Goal: Task Accomplishment & Management: Use online tool/utility

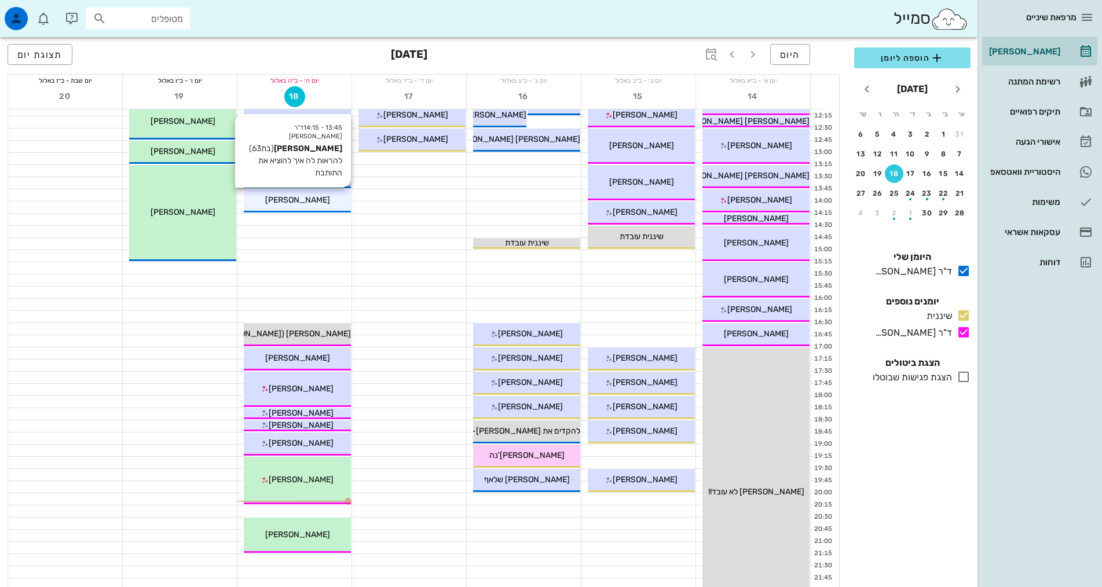
scroll to position [347, 0]
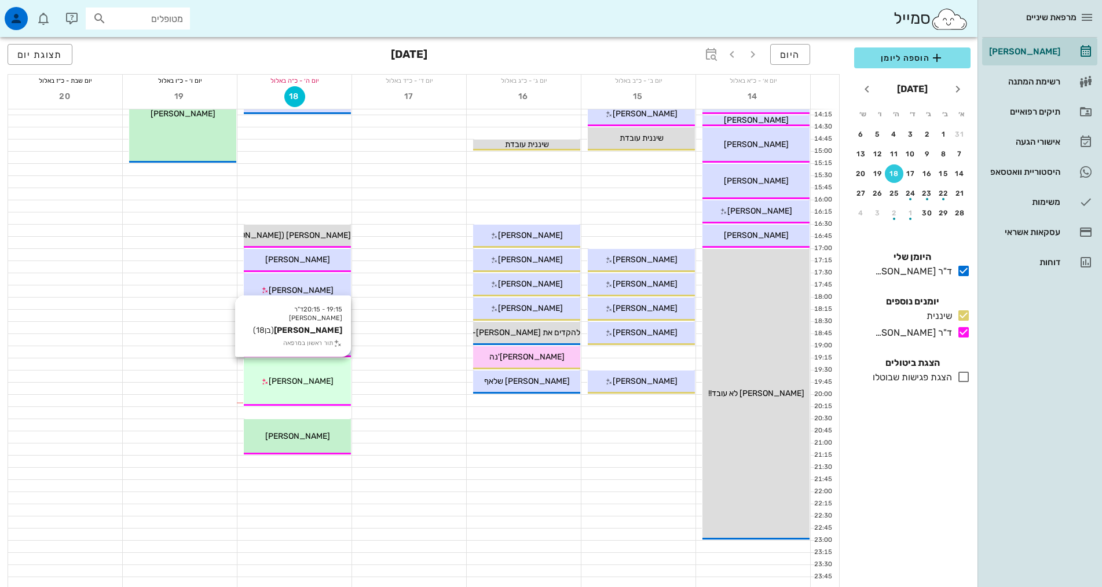
click at [291, 371] on div "19:15 - 20:15 ד"ר [PERSON_NAME] [PERSON_NAME] (בן 18 ) תור ראשון במרפאה [PERSON…" at bounding box center [297, 381] width 107 height 47
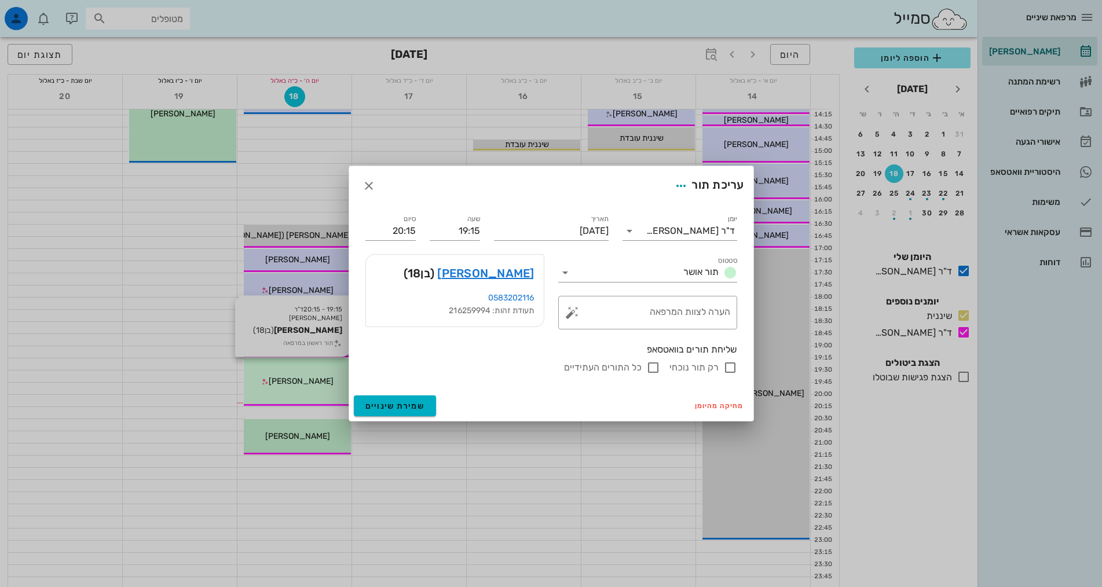
click at [291, 371] on div at bounding box center [551, 293] width 1102 height 587
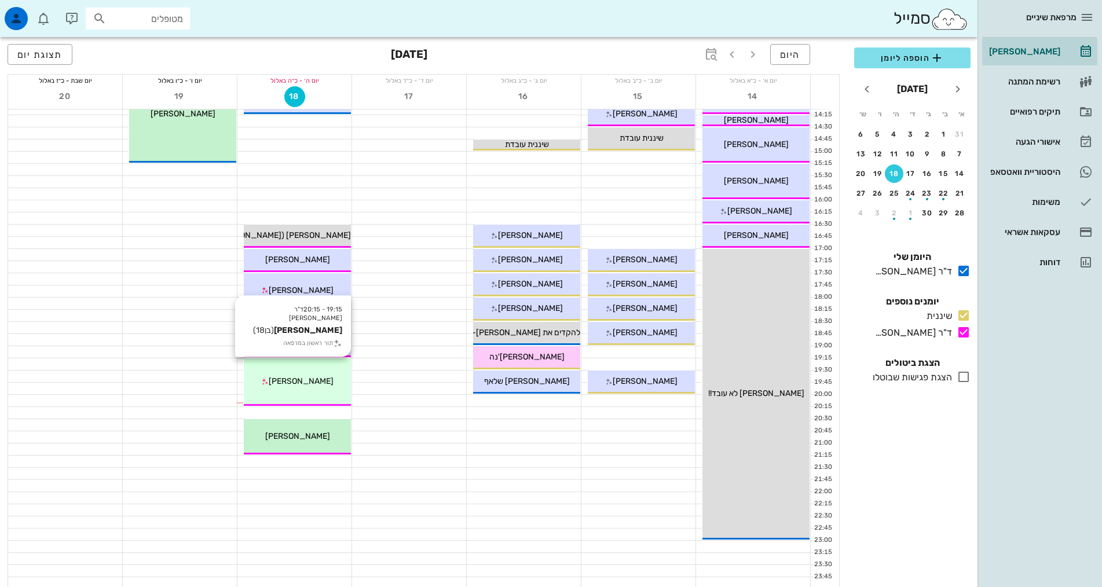
click at [300, 383] on span "[PERSON_NAME]" at bounding box center [301, 381] width 65 height 10
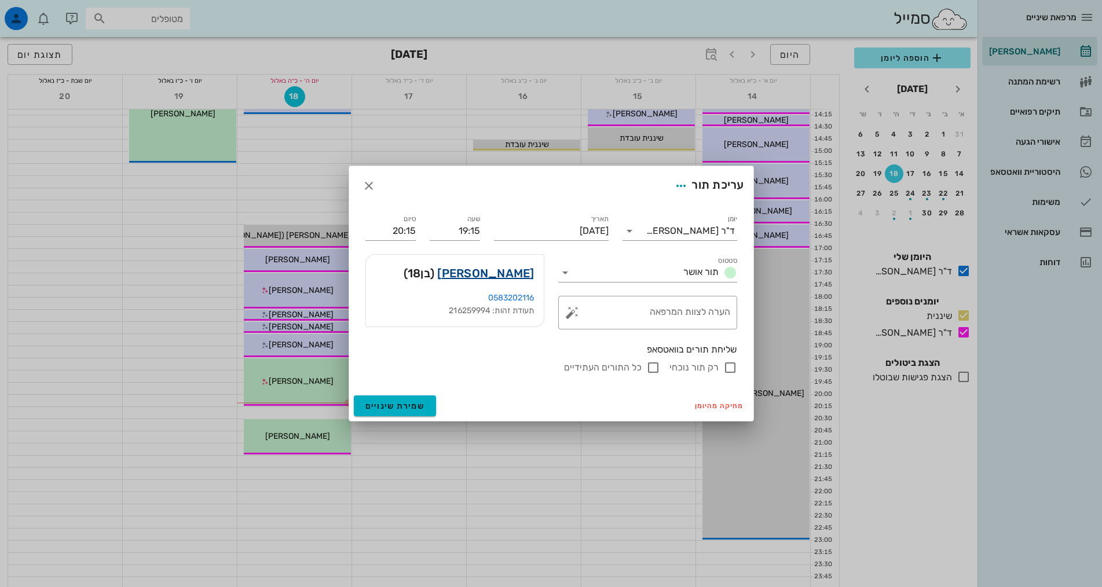
click at [492, 274] on link "[PERSON_NAME]" at bounding box center [485, 273] width 97 height 19
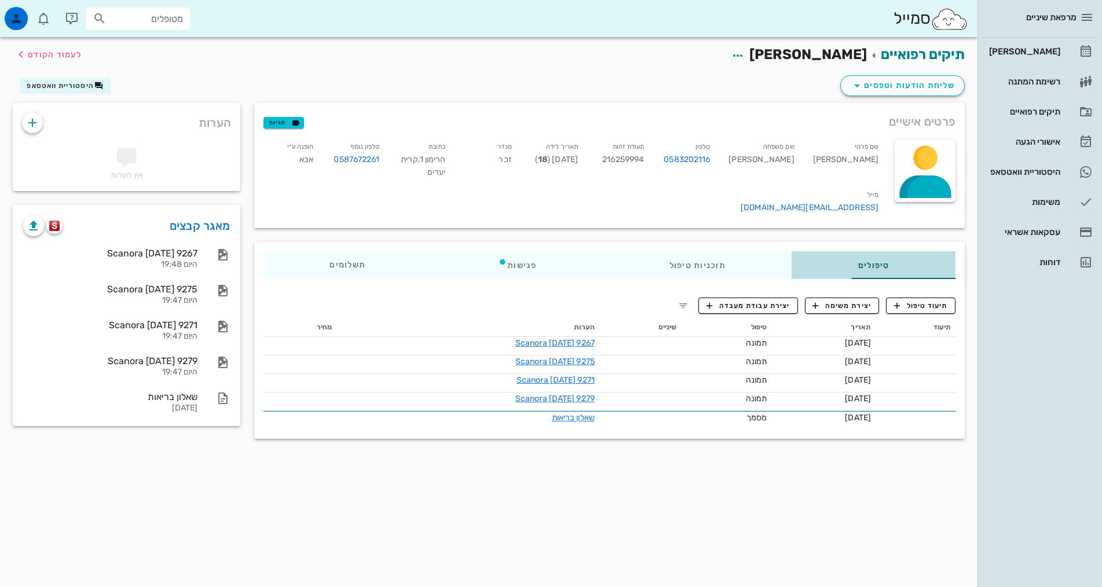
click at [838, 257] on div "טיפולים" at bounding box center [873, 265] width 164 height 28
click at [679, 251] on div "תוכניות טיפול" at bounding box center [697, 265] width 189 height 28
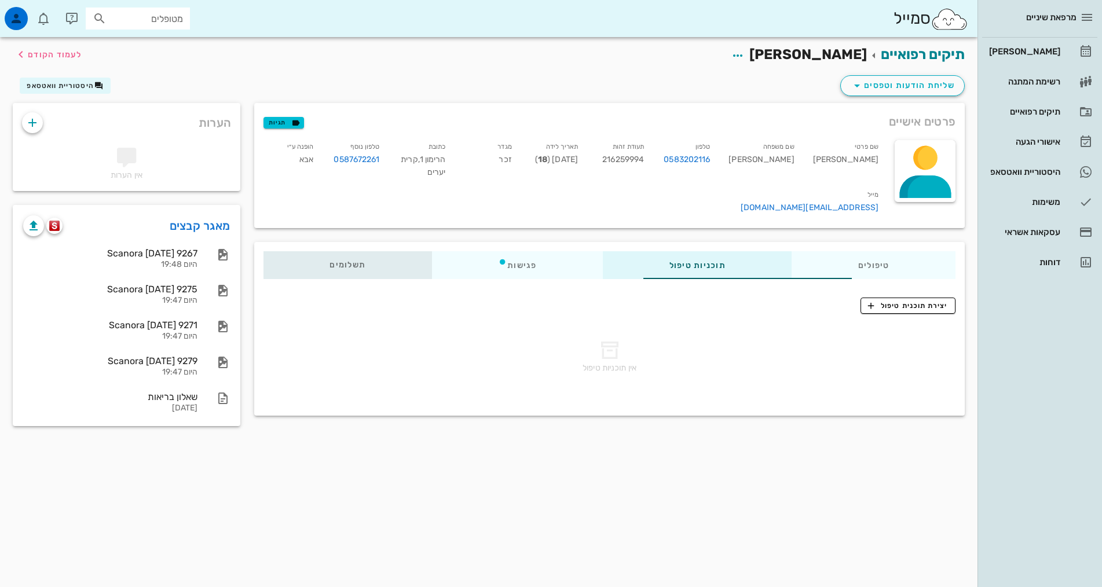
click at [263, 251] on div "תשלומים 0₪" at bounding box center [347, 265] width 168 height 28
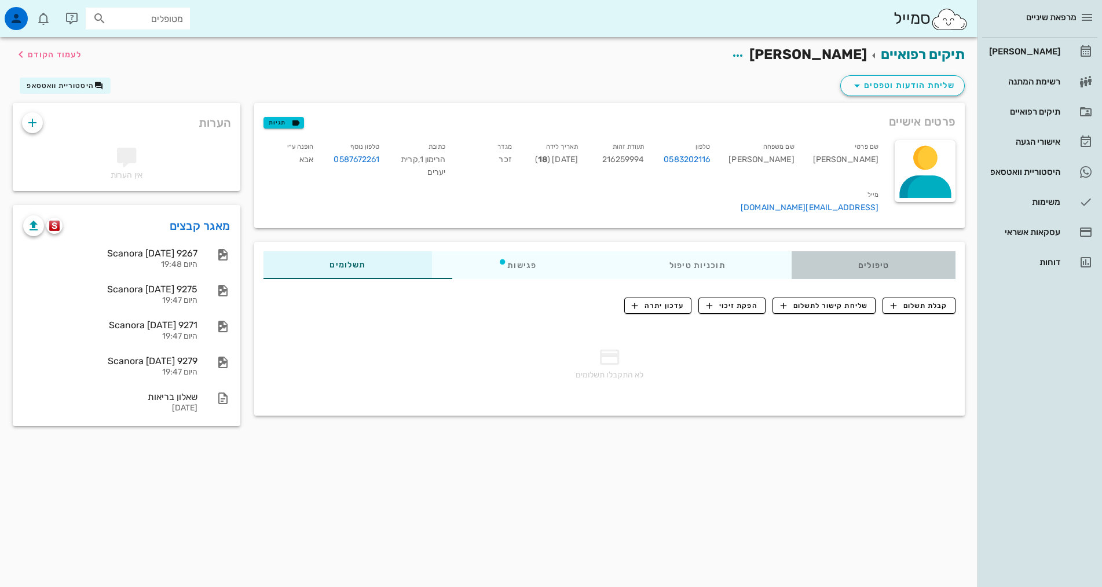
click at [878, 255] on div "טיפולים" at bounding box center [873, 265] width 164 height 28
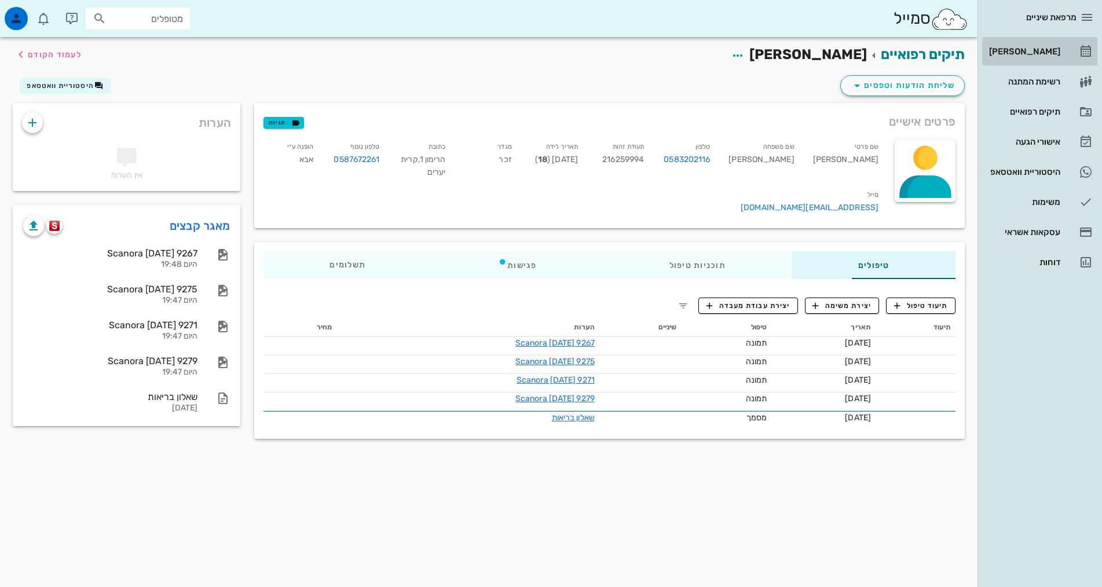
click at [1057, 49] on div "[PERSON_NAME]" at bounding box center [1024, 51] width 74 height 9
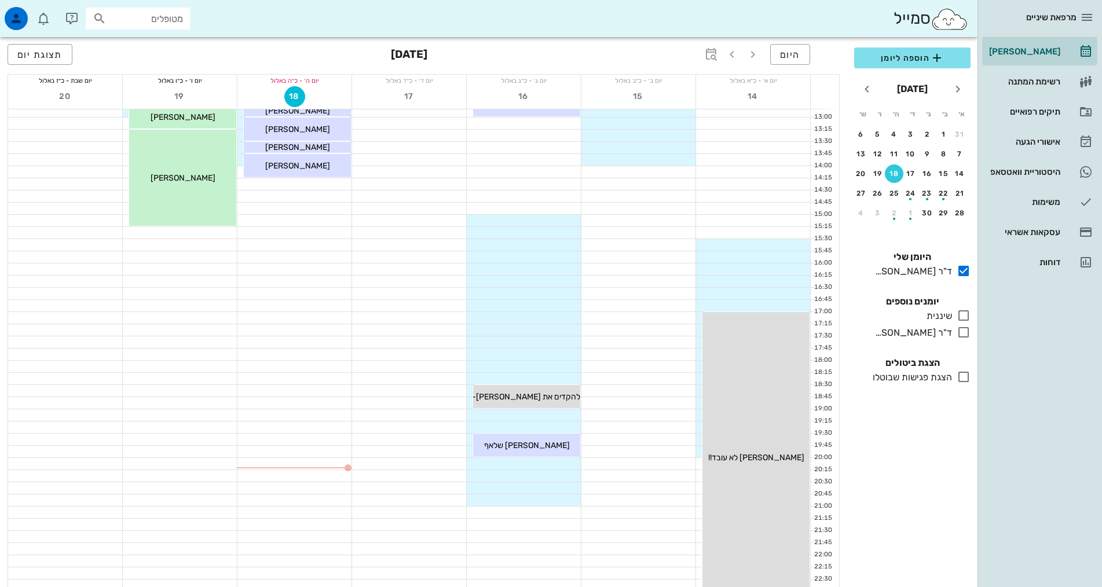
scroll to position [349, 0]
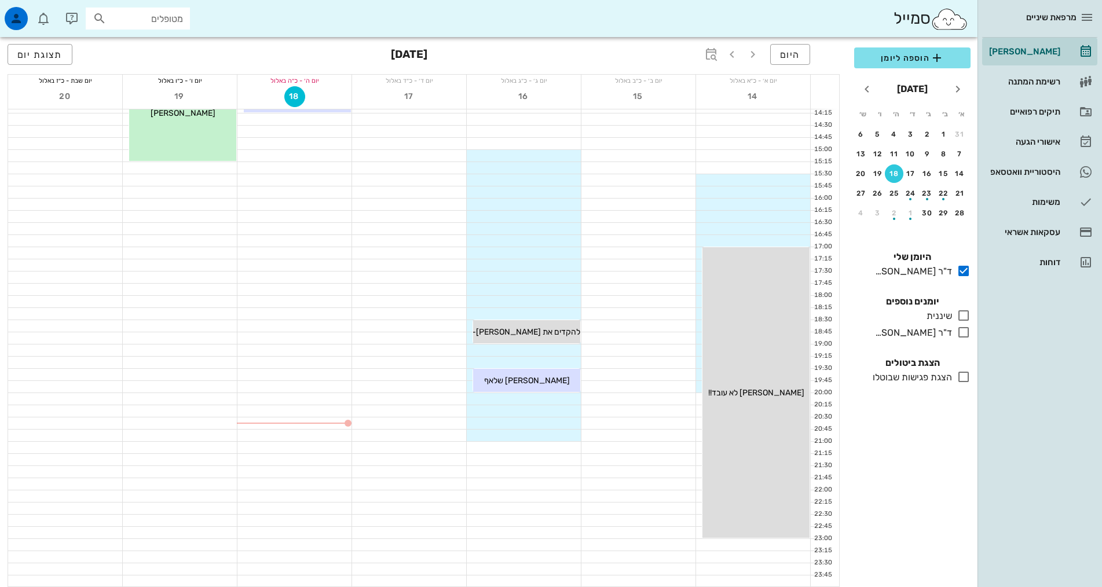
drag, startPoint x: 963, startPoint y: 334, endPoint x: 848, endPoint y: 545, distance: 240.2
click at [963, 334] on icon at bounding box center [963, 332] width 14 height 14
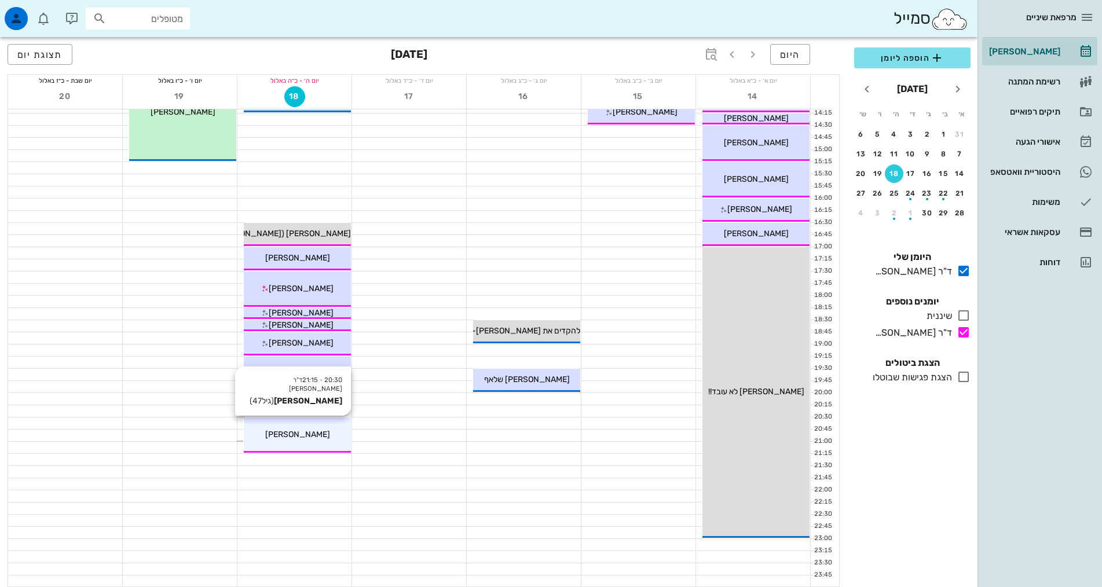
click at [270, 438] on div "[PERSON_NAME]" at bounding box center [297, 434] width 107 height 12
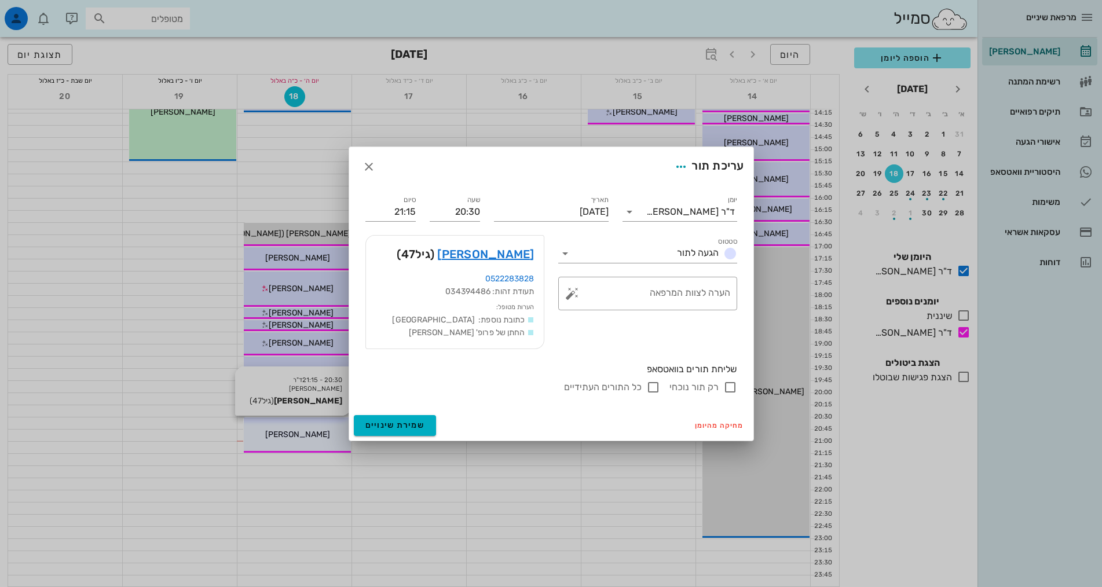
click at [270, 438] on div at bounding box center [551, 293] width 1102 height 587
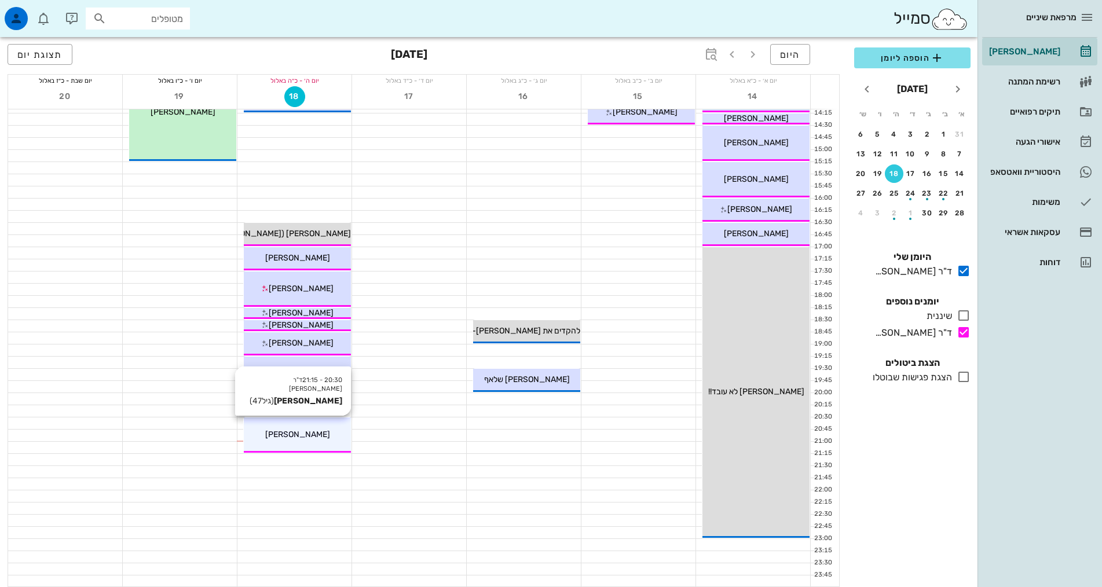
click at [307, 449] on div "20:30 - 21:15 ד"ר [PERSON_NAME] [PERSON_NAME] (גיל 47 ) [PERSON_NAME]" at bounding box center [297, 434] width 107 height 35
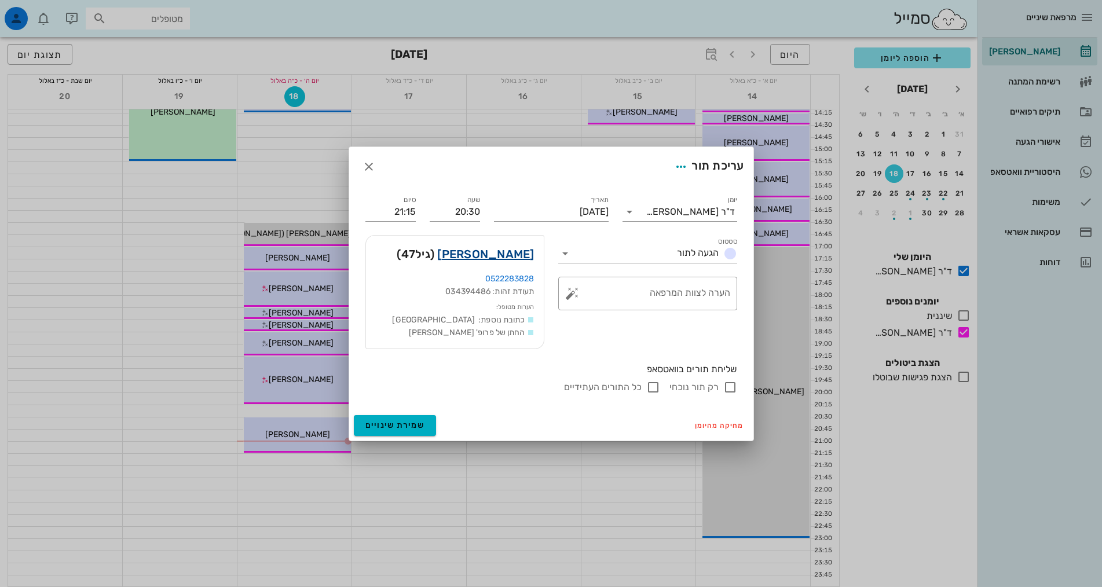
click at [521, 255] on link "[PERSON_NAME]" at bounding box center [485, 254] width 97 height 19
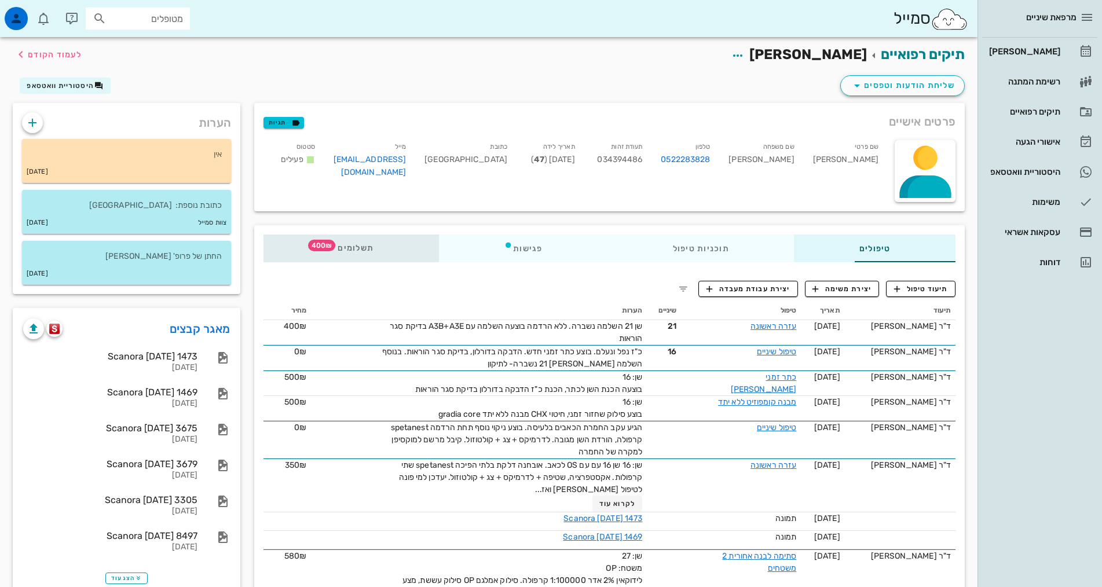
click at [328, 248] on span "תשלומים 400₪" at bounding box center [350, 248] width 45 height 8
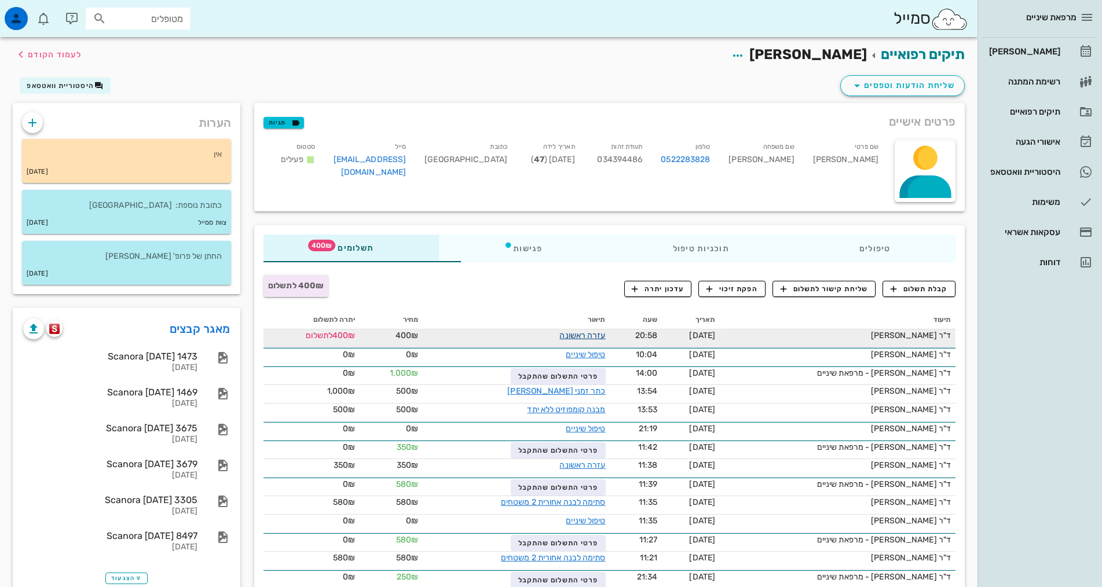
click at [567, 335] on link "עזרה ראשונה" at bounding box center [582, 336] width 46 height 10
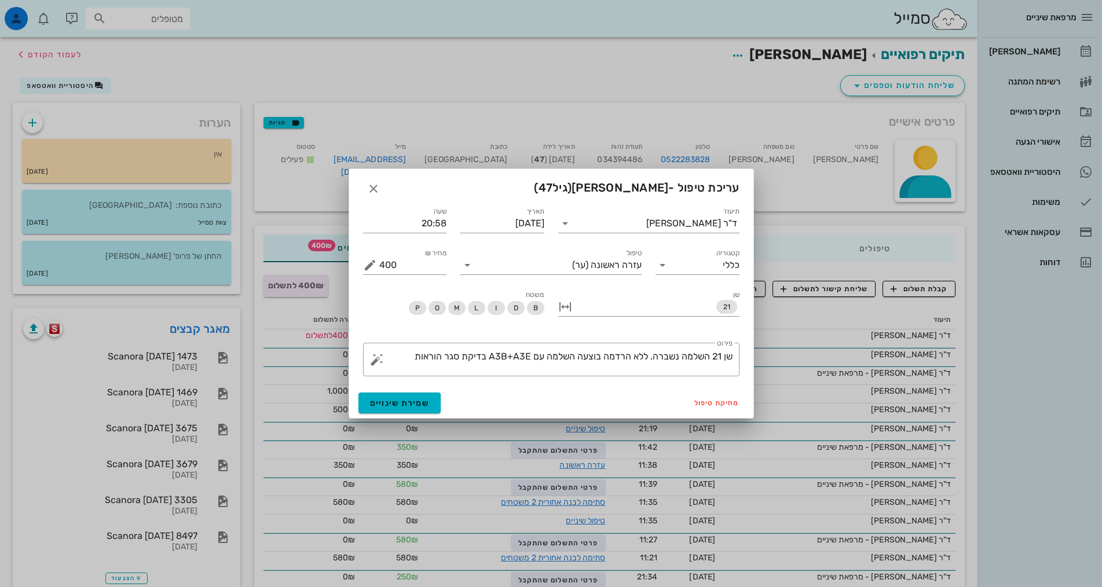
click at [194, 285] on div at bounding box center [551, 293] width 1102 height 587
click at [373, 191] on icon "button" at bounding box center [373, 189] width 14 height 14
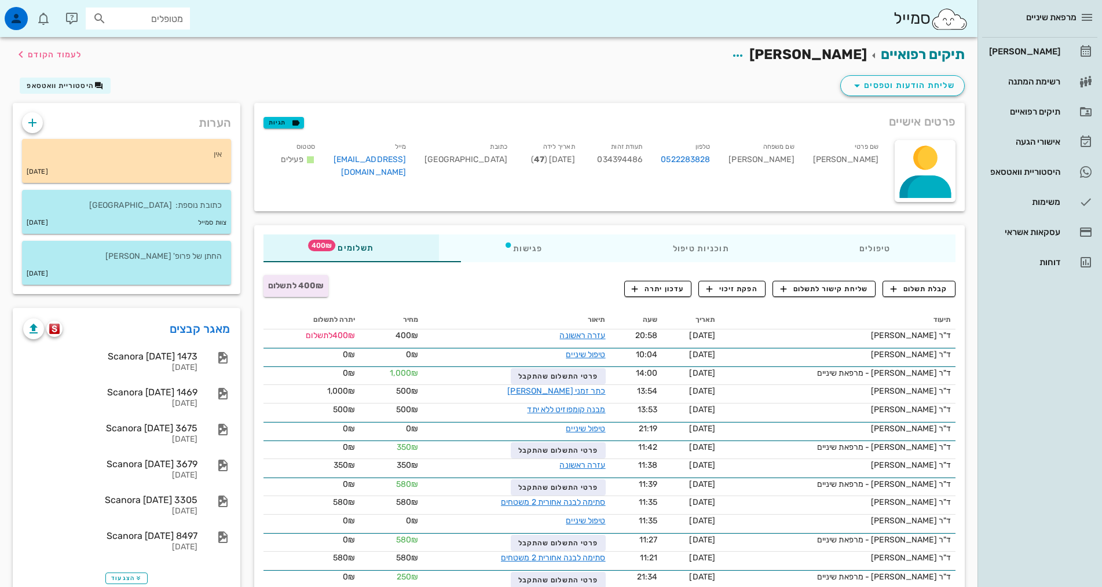
click at [268, 286] on span "400₪ לתשלום" at bounding box center [296, 286] width 56 height 10
click at [268, 285] on span "400₪ לתשלום" at bounding box center [296, 286] width 56 height 10
click at [268, 283] on span "400₪ לתשלום" at bounding box center [296, 286] width 56 height 10
click at [364, 335] on div "400₪" at bounding box center [391, 335] width 54 height 12
click at [901, 292] on span "קבלת תשלום" at bounding box center [918, 289] width 57 height 10
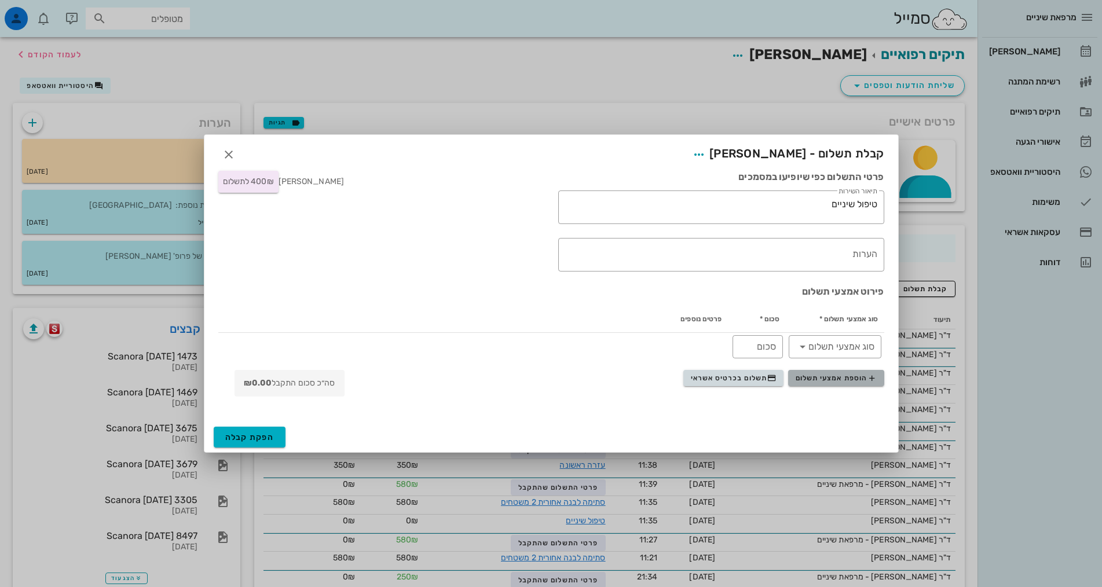
click at [801, 380] on span "הוספת אמצעי תשלום" at bounding box center [836, 377] width 81 height 9
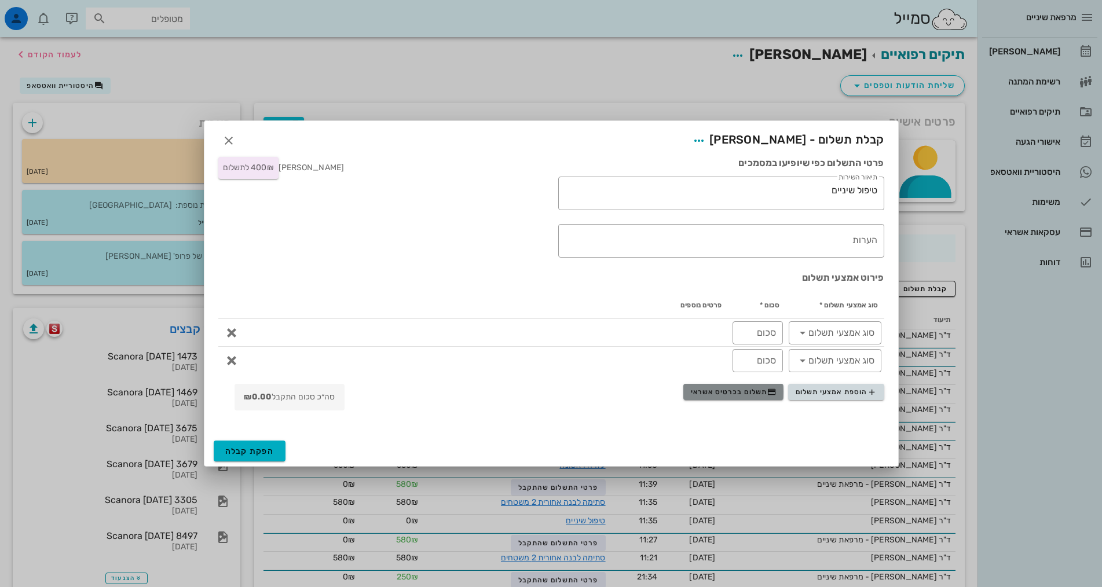
click at [732, 394] on span "תשלום בכרטיס אשראי" at bounding box center [734, 391] width 86 height 9
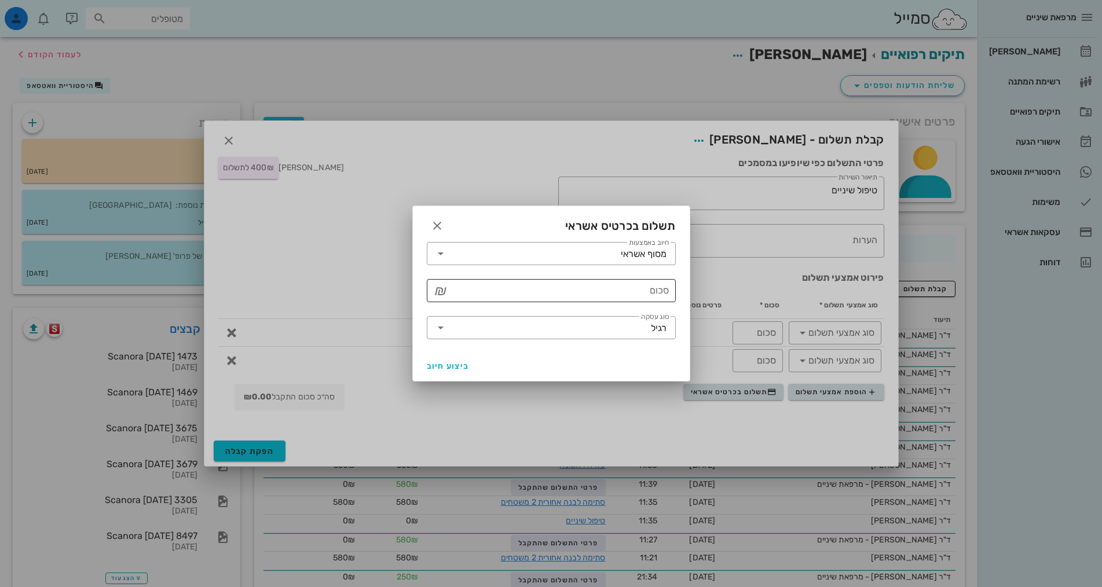
click at [660, 288] on div "סכום" at bounding box center [559, 290] width 219 height 23
type input "400"
click at [461, 371] on span "ביצוע חיוב" at bounding box center [448, 366] width 43 height 10
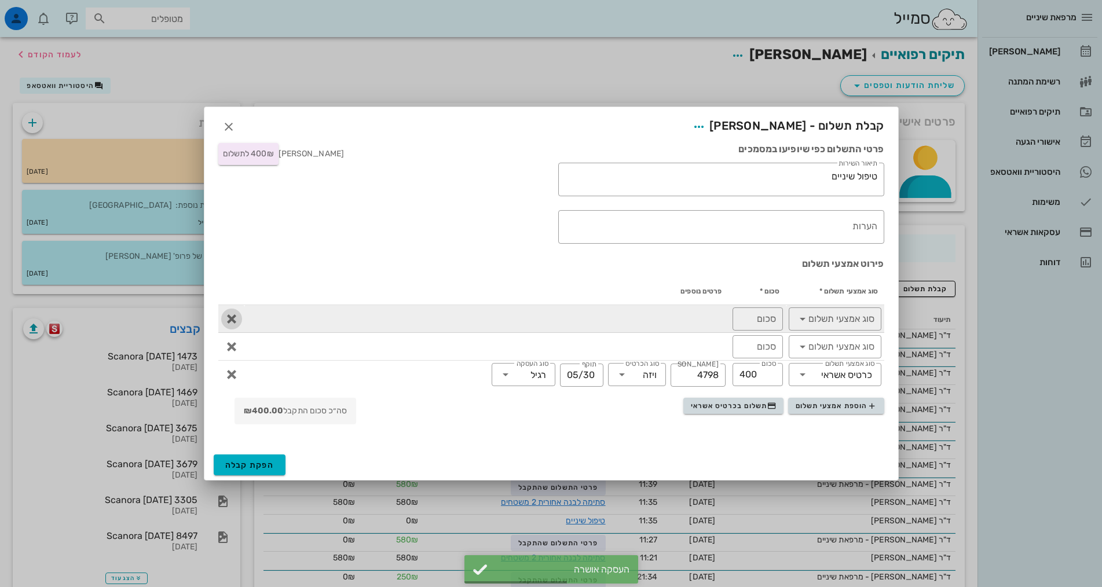
click at [225, 319] on icon "button" at bounding box center [232, 319] width 14 height 14
type input "400"
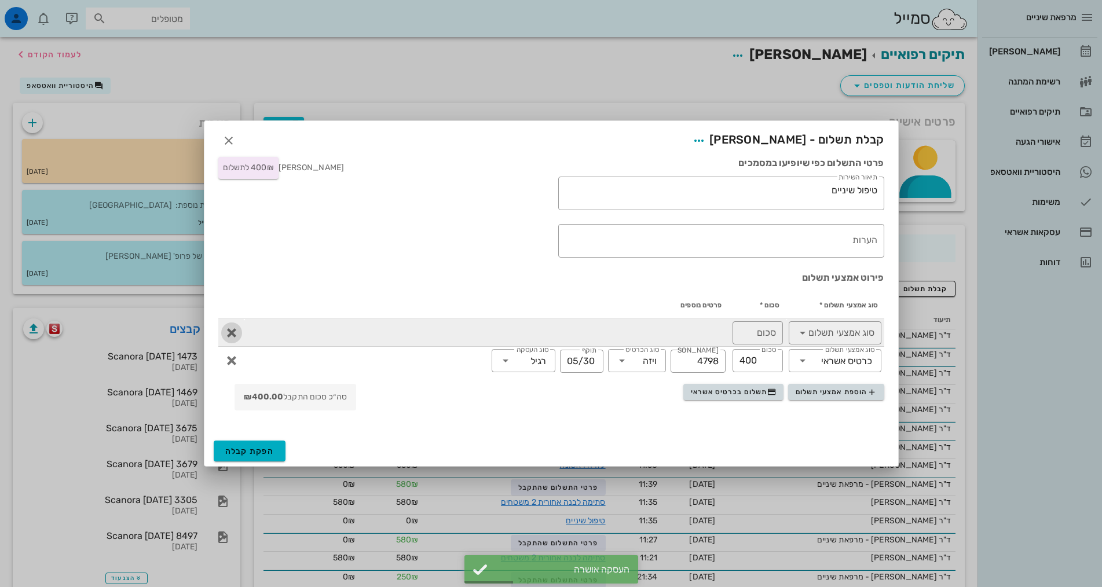
click at [232, 329] on icon "button" at bounding box center [232, 333] width 14 height 14
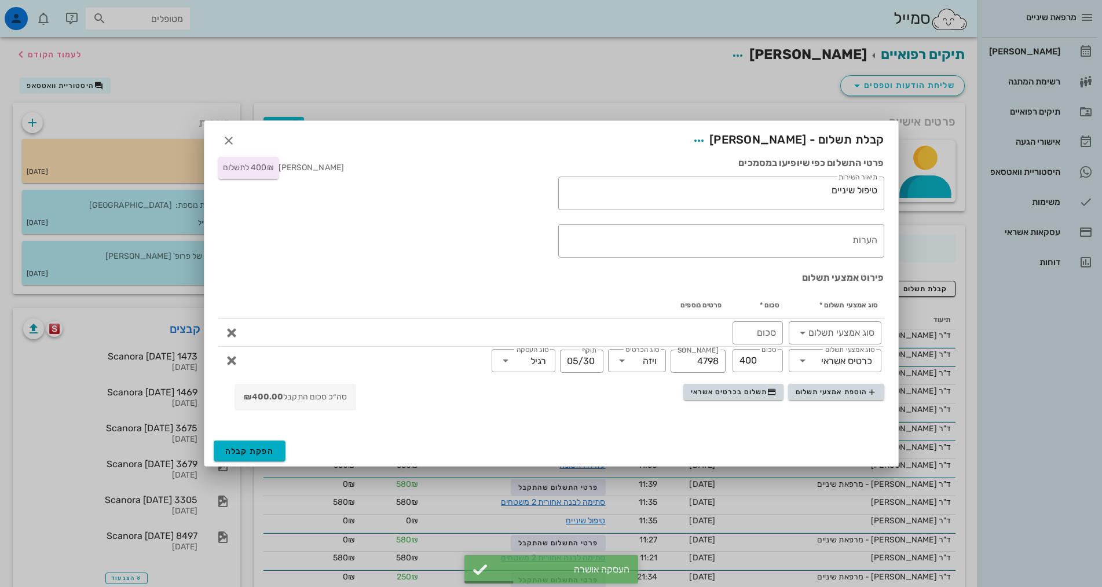
type input "400"
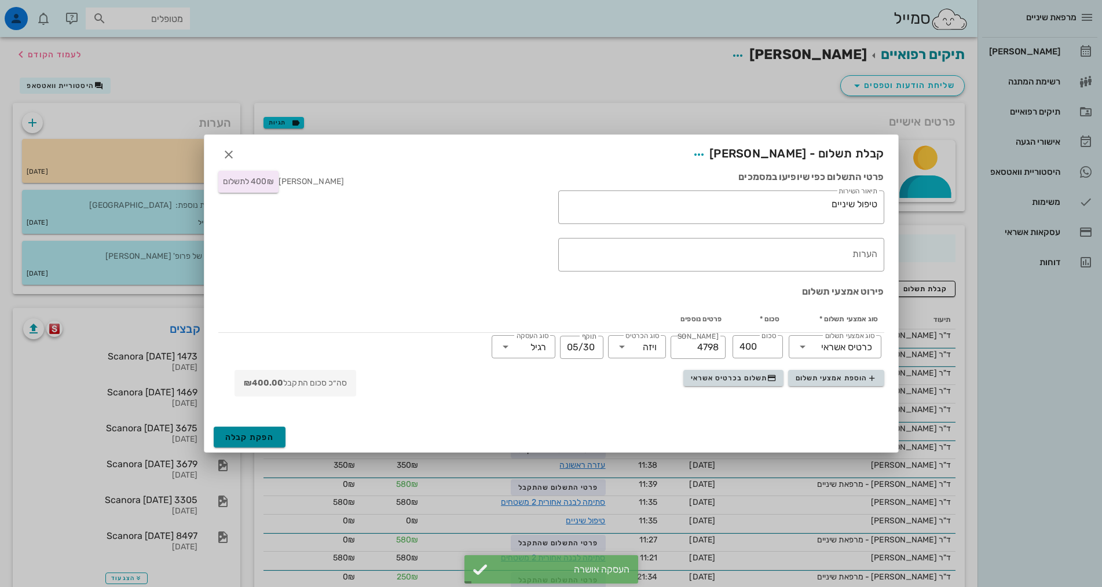
click at [262, 442] on button "הפקת קבלה" at bounding box center [250, 437] width 72 height 21
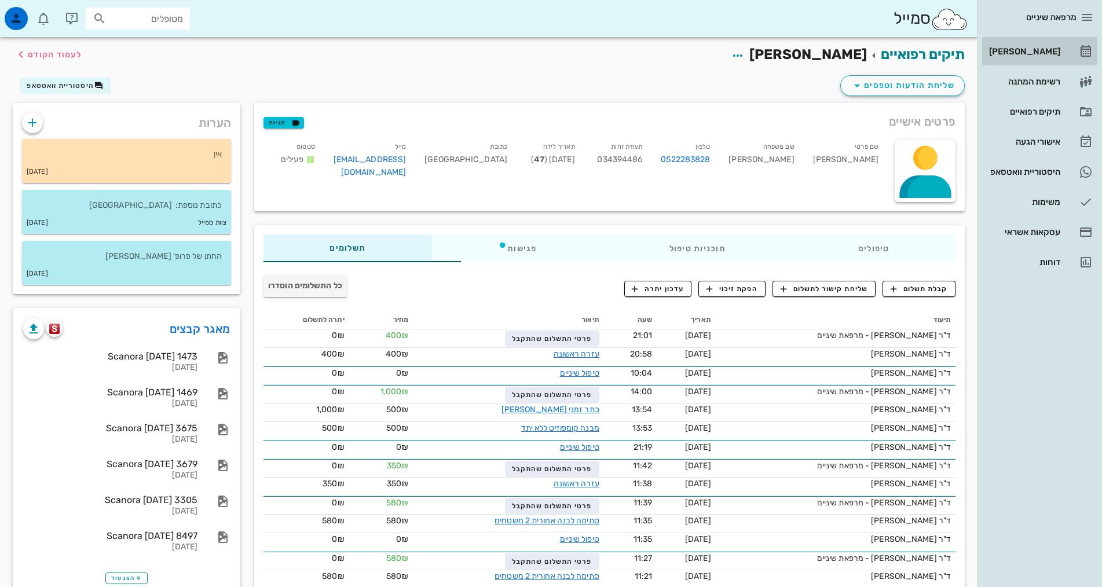
click at [1035, 58] on div "[PERSON_NAME]" at bounding box center [1024, 51] width 74 height 19
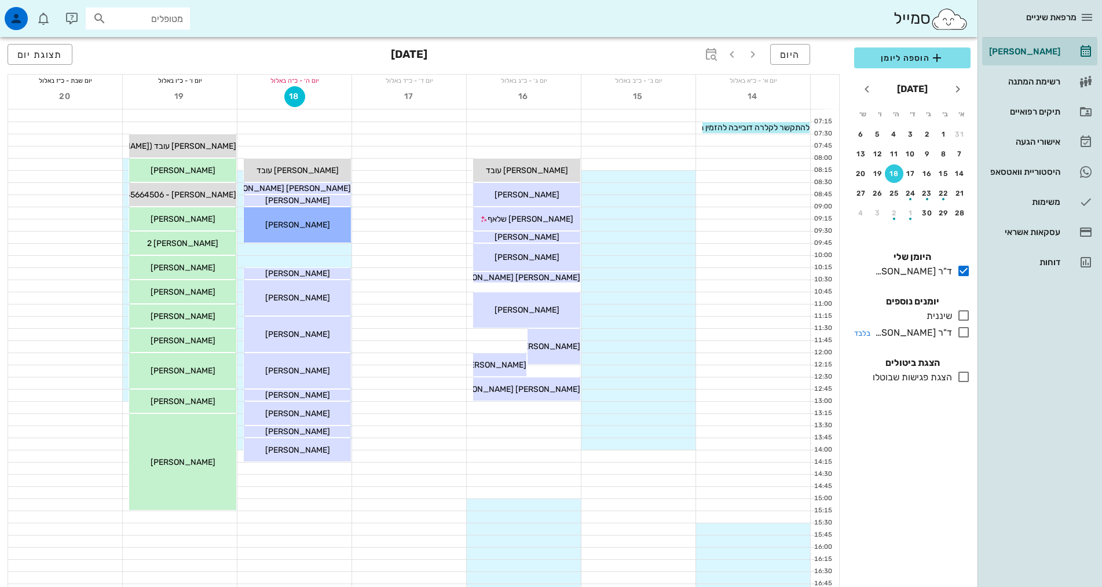
click at [967, 331] on icon at bounding box center [963, 332] width 14 height 14
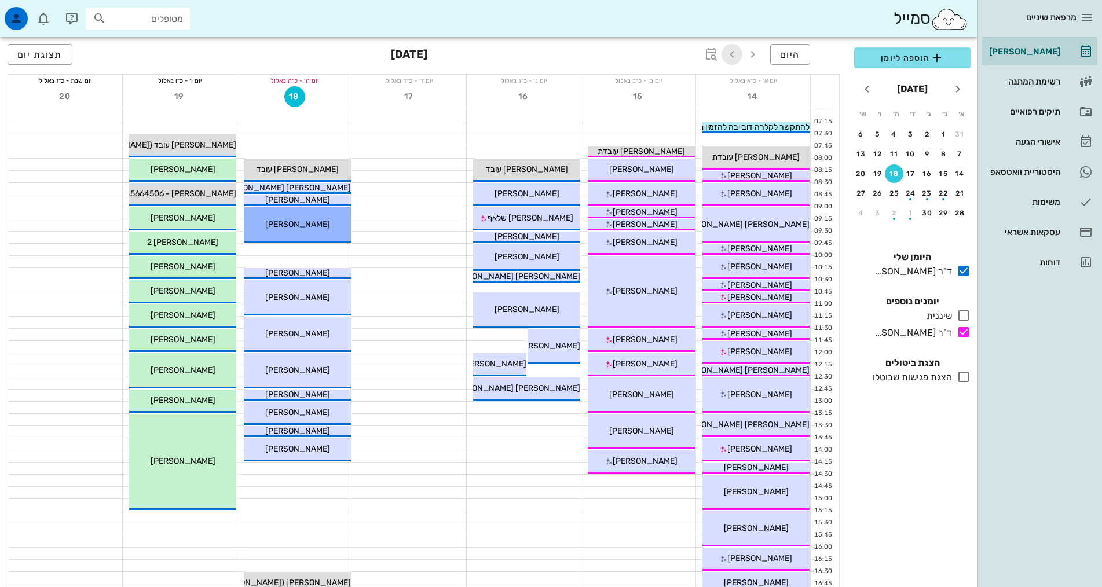
click at [729, 52] on icon "button" at bounding box center [732, 54] width 14 height 14
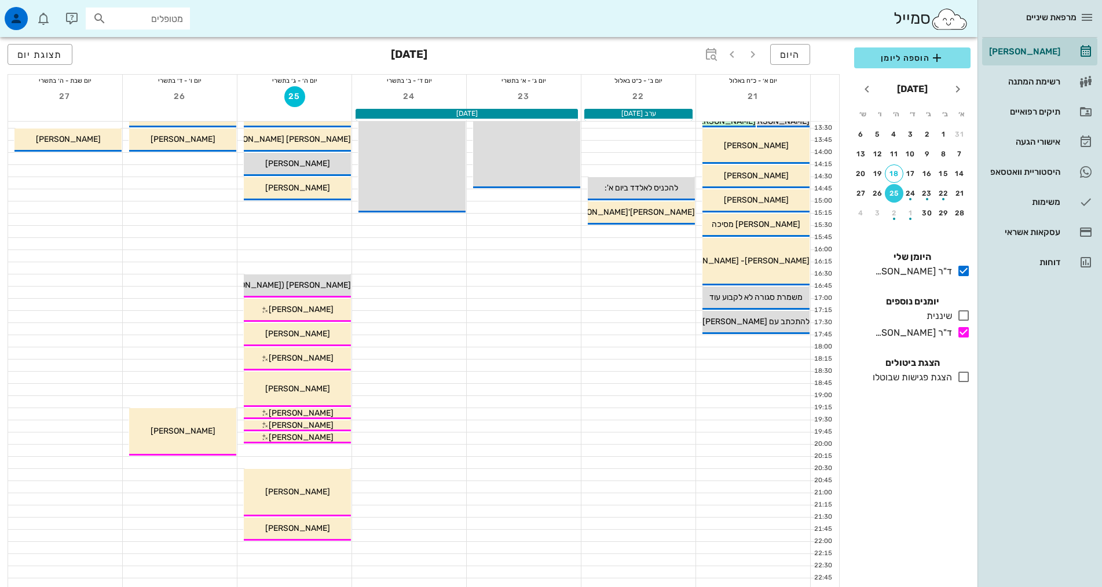
scroll to position [289, 0]
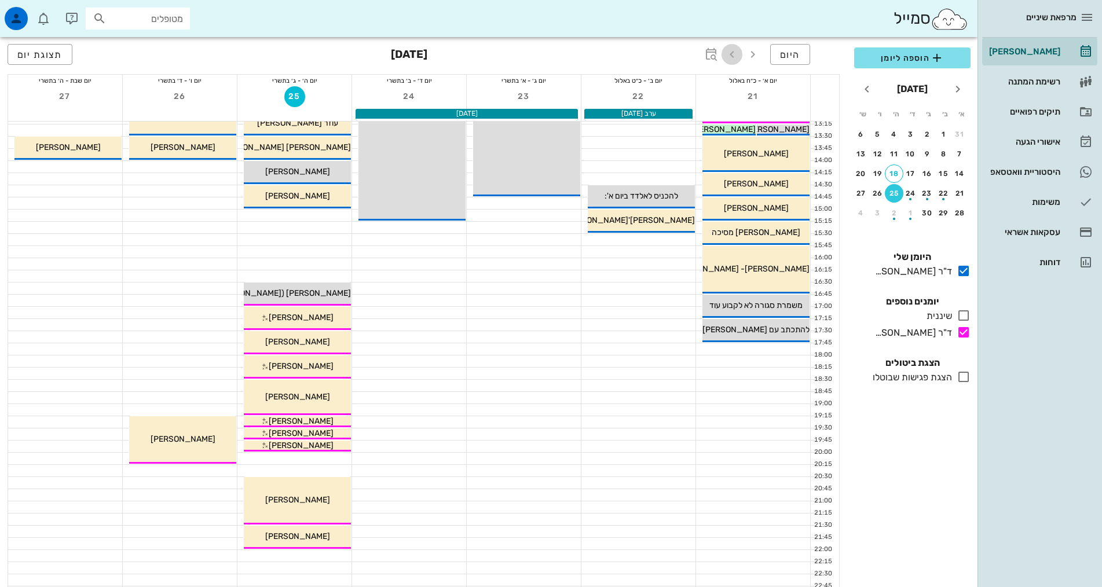
click at [736, 57] on icon "button" at bounding box center [732, 54] width 14 height 14
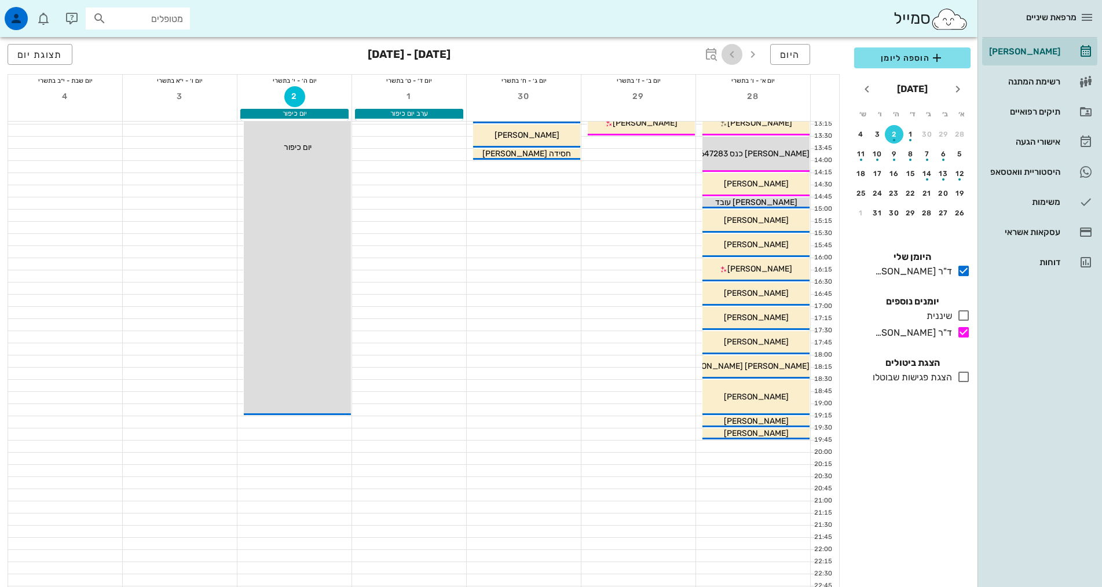
click at [736, 57] on icon "button" at bounding box center [732, 54] width 14 height 14
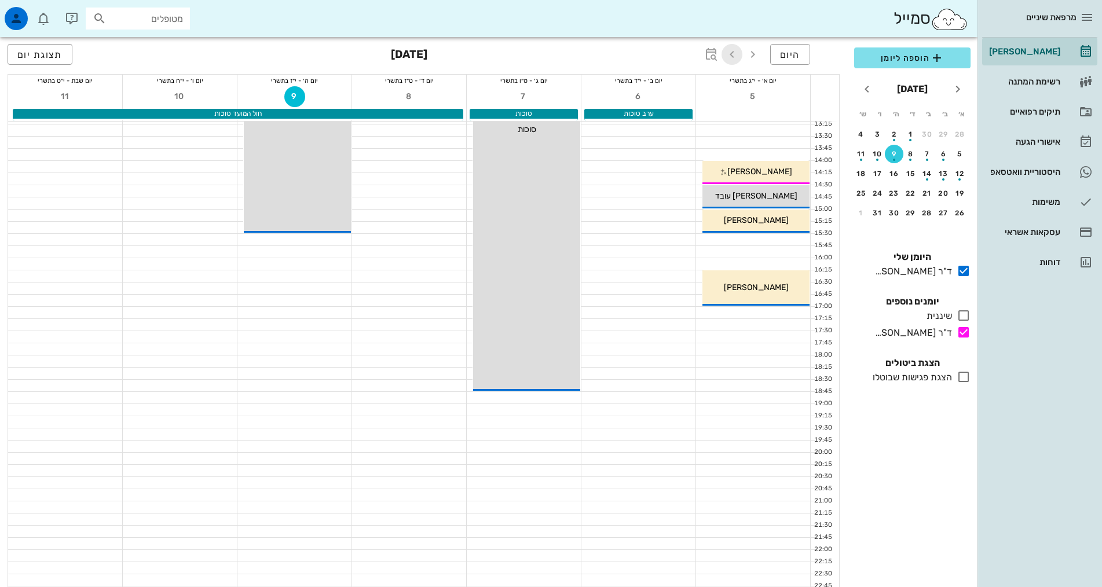
click at [736, 57] on icon "button" at bounding box center [732, 54] width 14 height 14
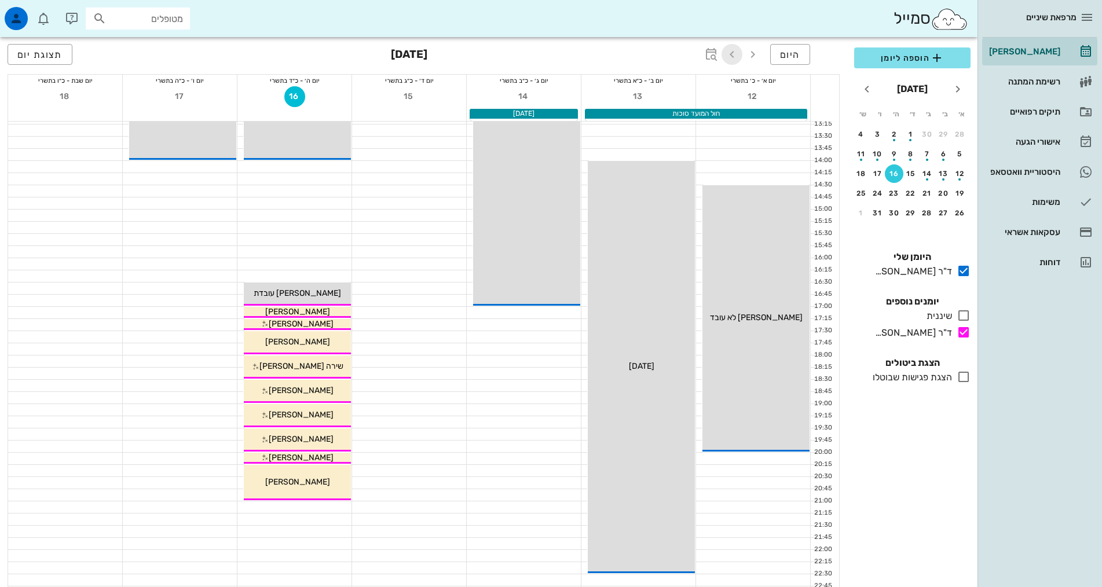
click at [732, 54] on icon "button" at bounding box center [732, 54] width 14 height 14
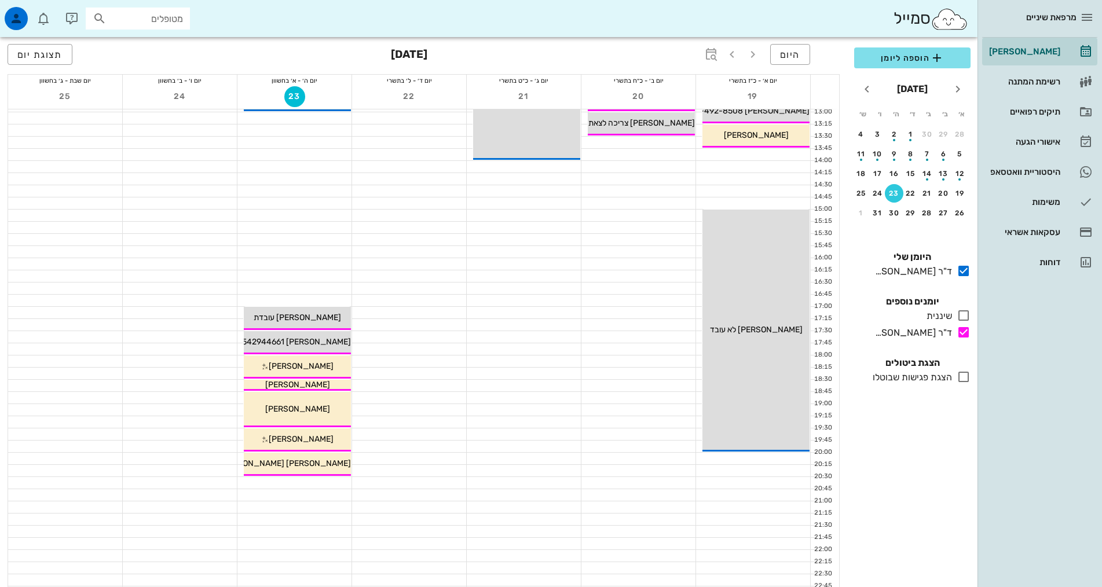
click at [299, 484] on div at bounding box center [294, 483] width 114 height 12
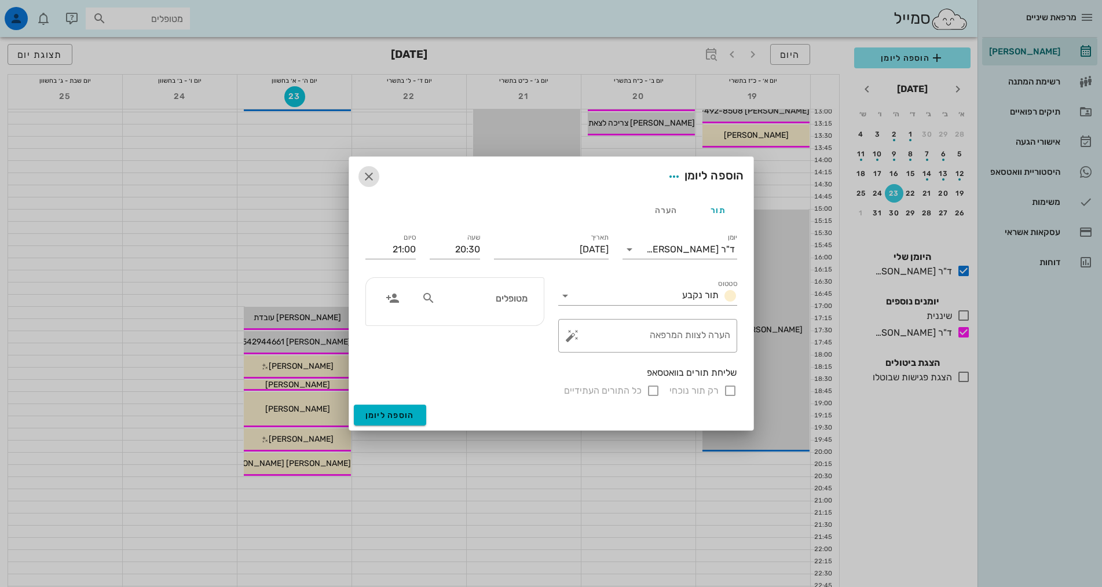
click at [375, 175] on icon "button" at bounding box center [369, 177] width 14 height 14
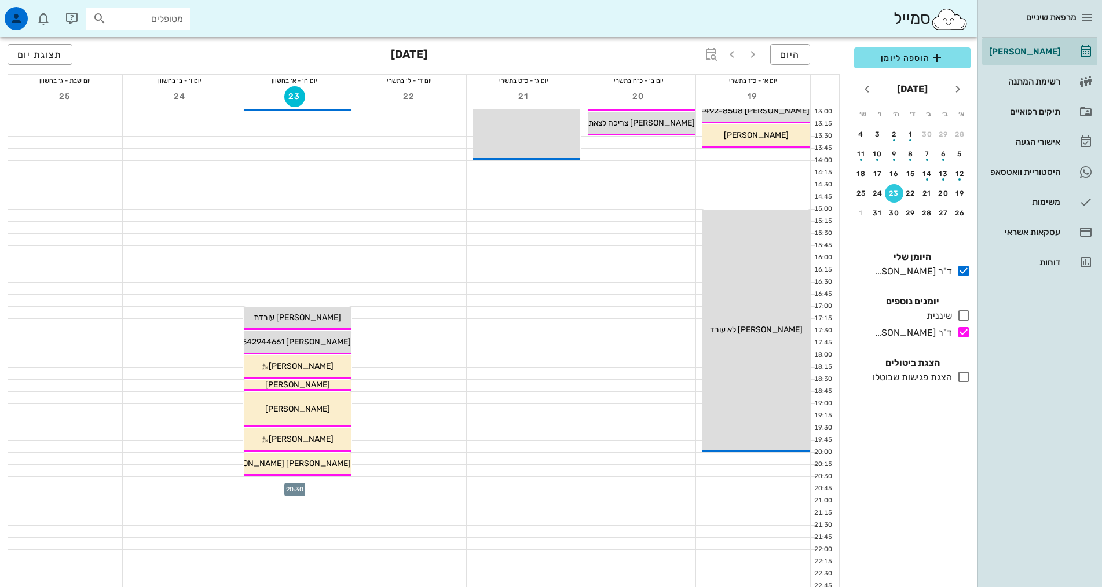
click at [336, 485] on div at bounding box center [294, 483] width 114 height 12
click at [336, 485] on div "מרפאת שיניים [PERSON_NAME] רשימת המתנה תיקים רפואיים אישורי הגעה 1 היסטוריית וו…" at bounding box center [551, 179] width 1102 height 936
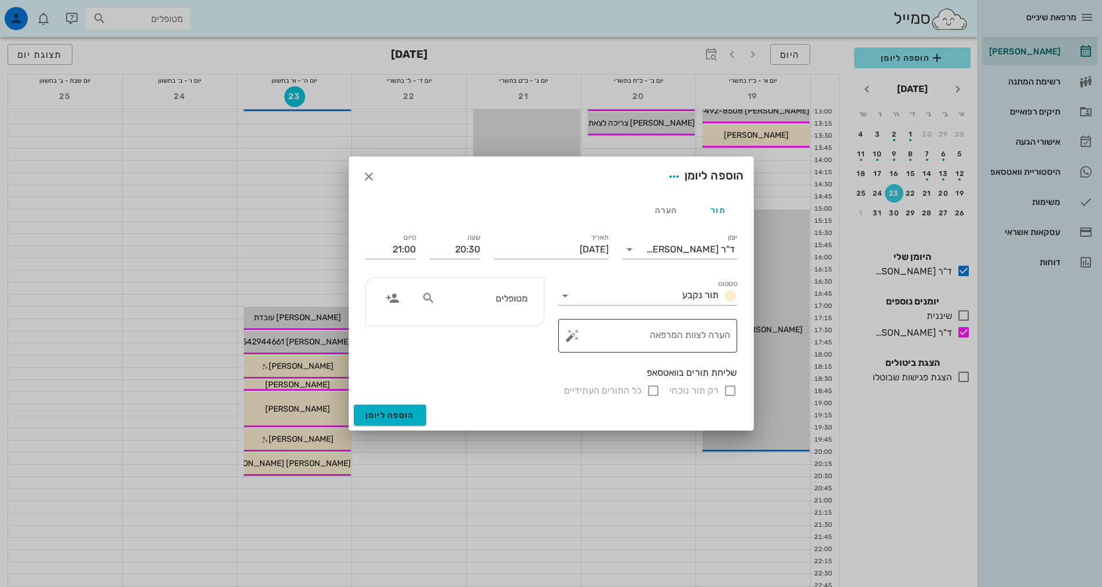
click at [672, 342] on textarea "הערה לצוות המרפאה" at bounding box center [652, 339] width 156 height 28
type textarea "c"
type textarea "בדיקה"
click at [626, 293] on input "סטטוס" at bounding box center [625, 296] width 103 height 19
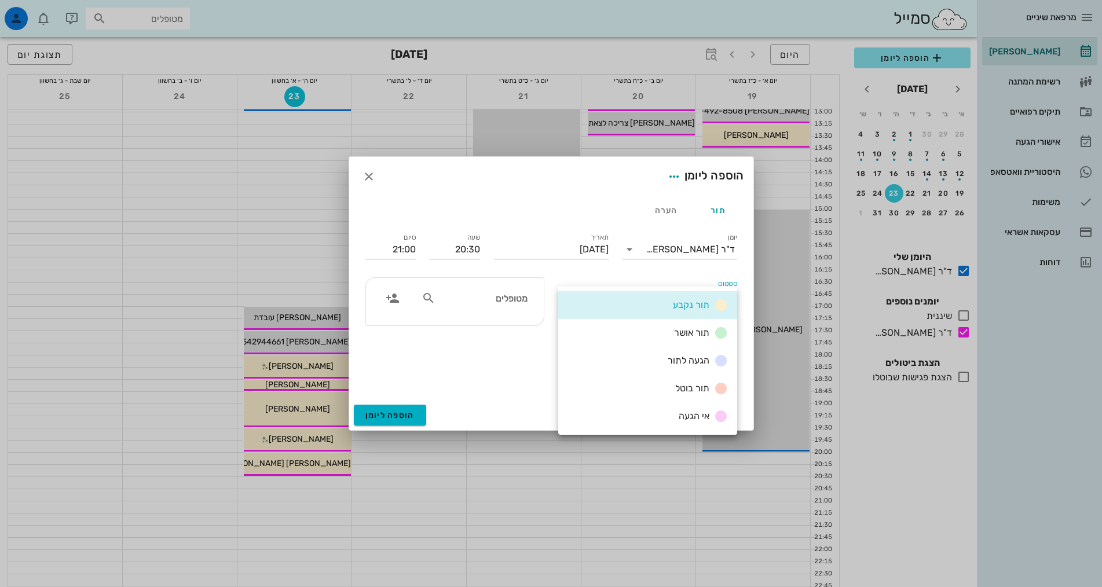
click at [627, 294] on div "תור נקבע" at bounding box center [647, 305] width 179 height 28
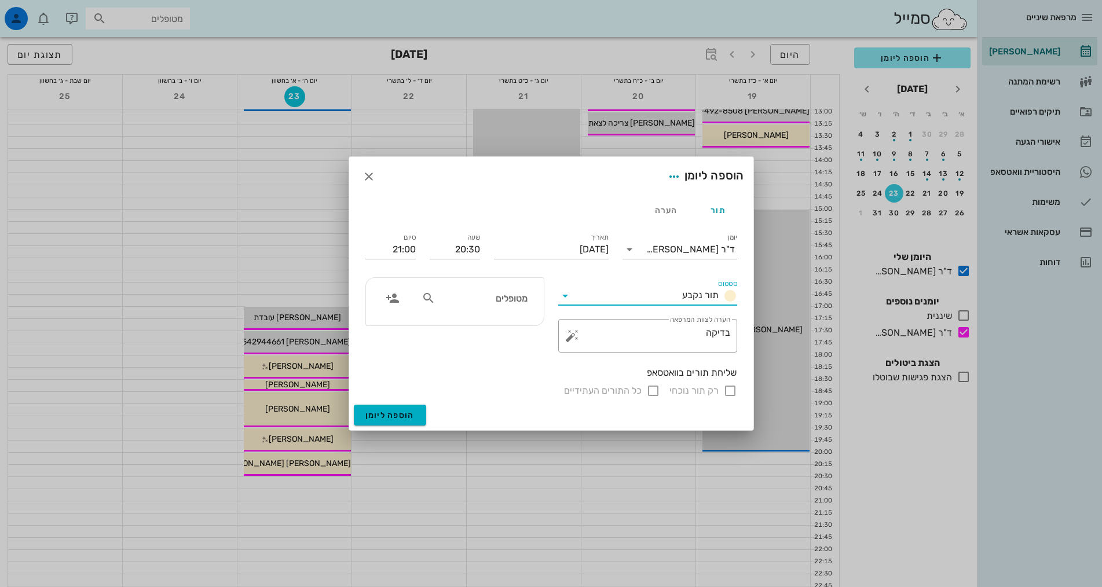
click at [487, 307] on div "מטופלים" at bounding box center [474, 298] width 119 height 22
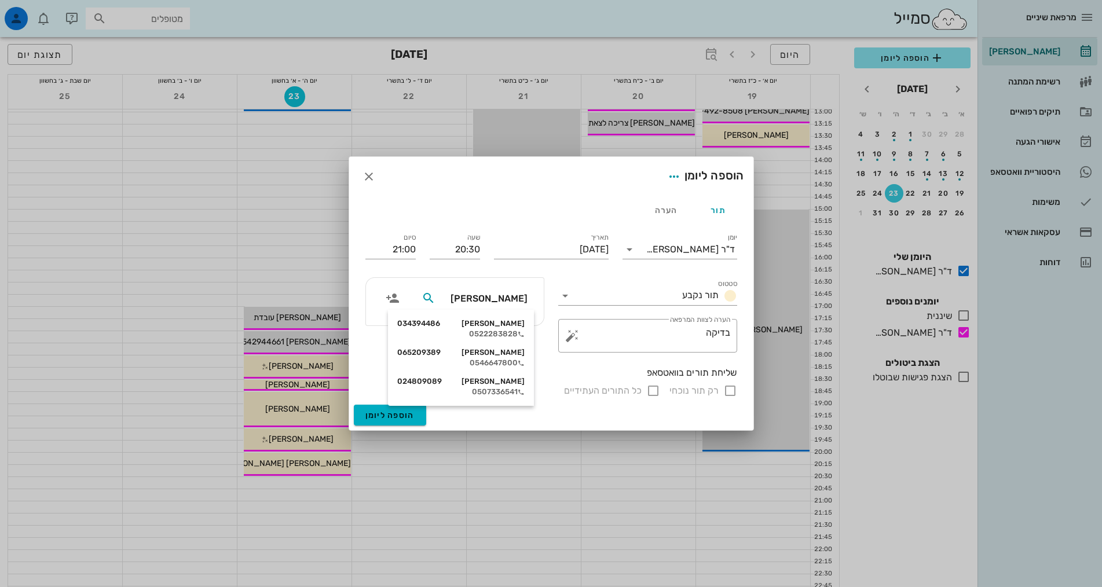
type input "[PERSON_NAME]"
click at [502, 329] on div "[PERSON_NAME] 034394486 0522283828" at bounding box center [460, 328] width 127 height 29
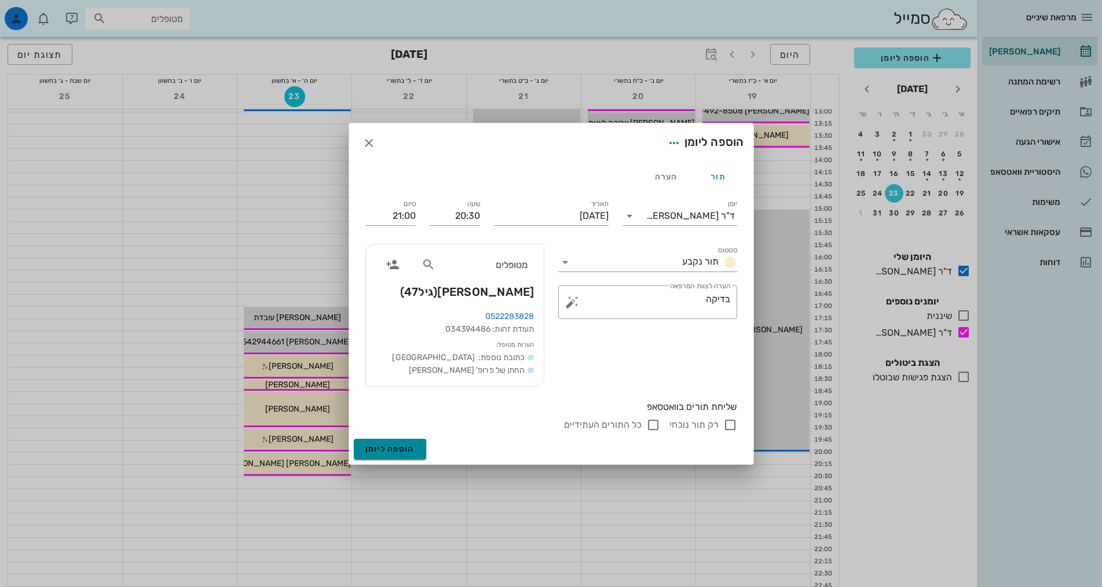
click at [408, 446] on span "הוספה ליומן" at bounding box center [389, 449] width 49 height 10
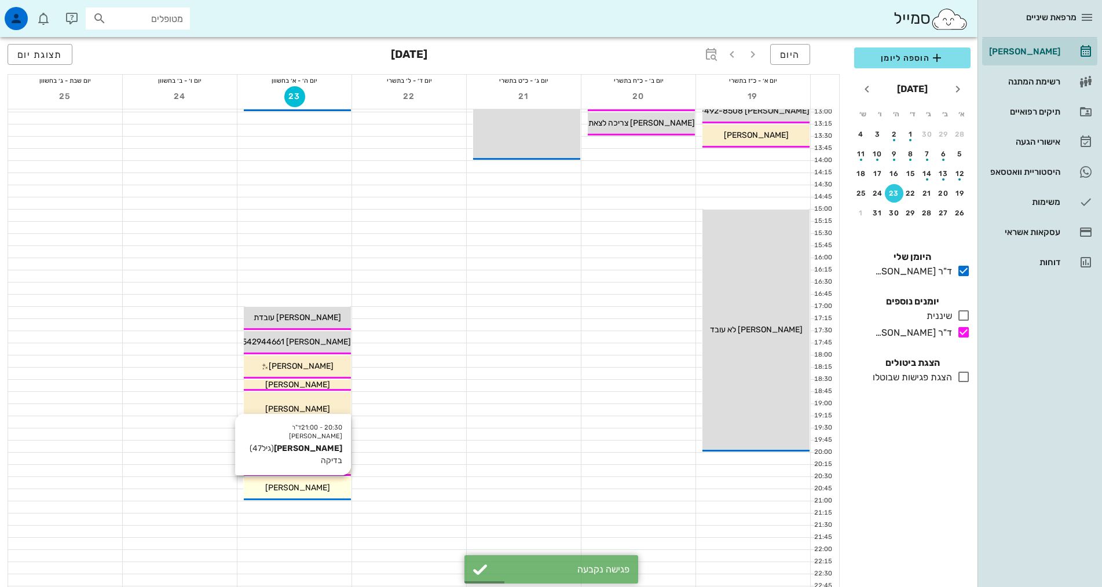
click at [321, 488] on span "[PERSON_NAME]" at bounding box center [297, 488] width 65 height 10
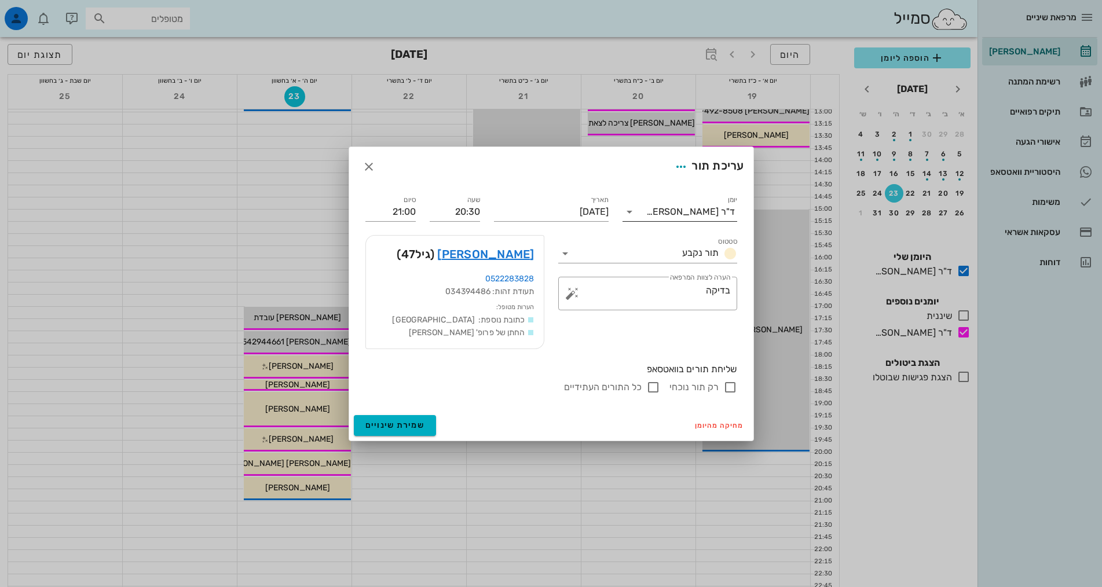
click at [698, 214] on div "ד"ר [PERSON_NAME]" at bounding box center [690, 212] width 89 height 10
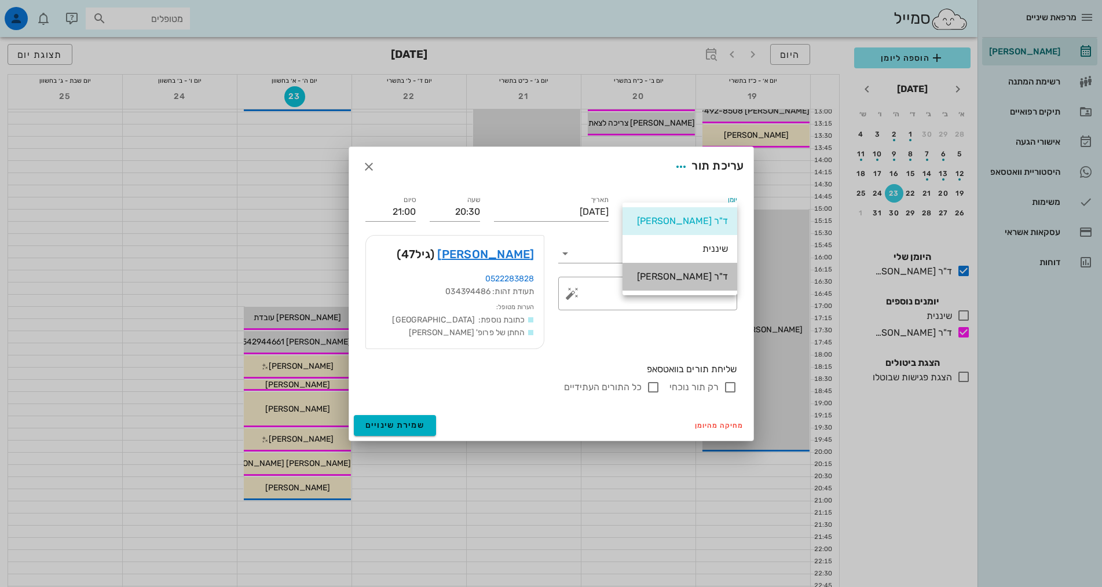
click at [702, 274] on div "ד"ר [PERSON_NAME]" at bounding box center [680, 276] width 96 height 11
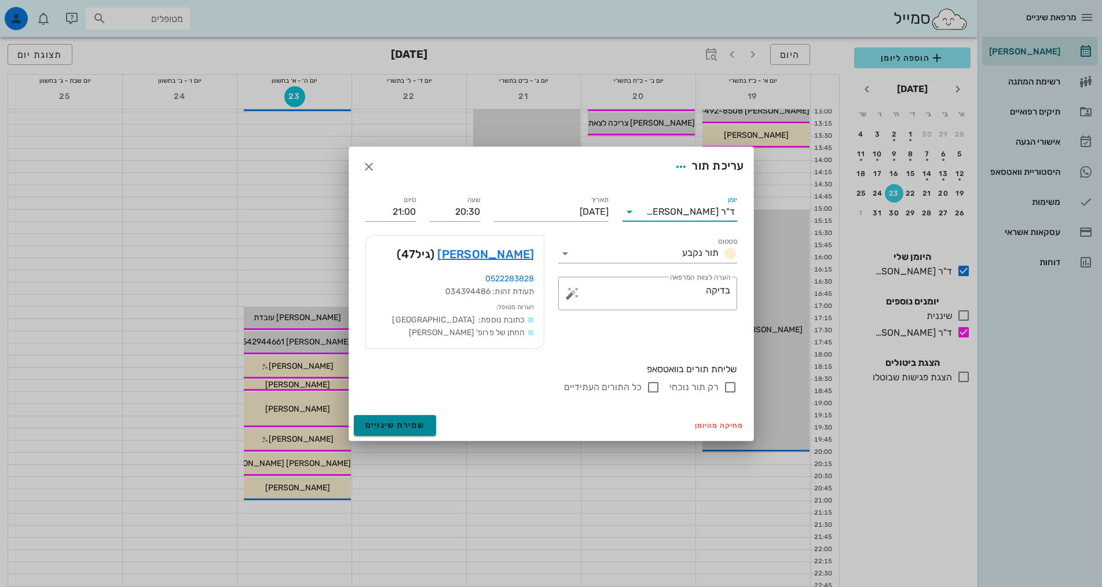
click at [409, 422] on span "שמירת שינויים" at bounding box center [395, 425] width 60 height 10
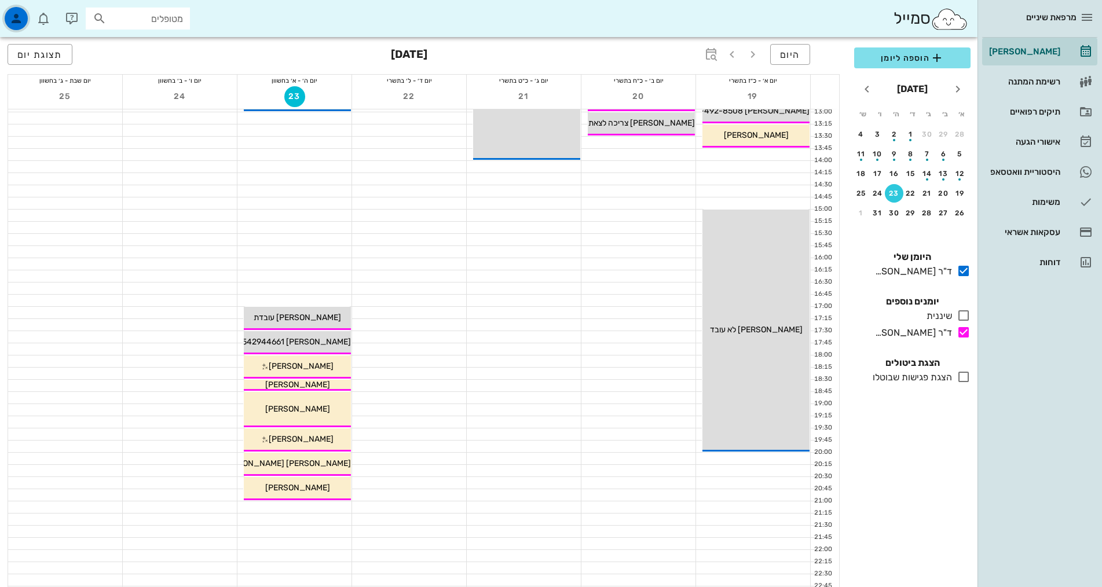
drag, startPoint x: 14, startPoint y: 22, endPoint x: 9, endPoint y: 19, distance: 6.3
click at [14, 22] on icon "button" at bounding box center [16, 19] width 14 height 14
click at [13, 15] on icon "button" at bounding box center [16, 19] width 14 height 14
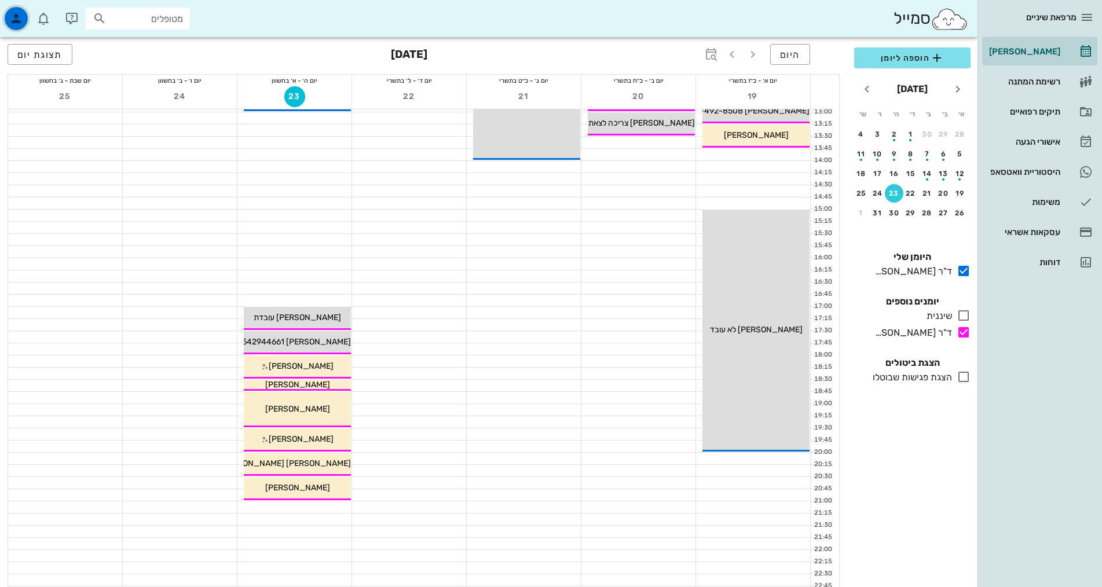
click at [17, 19] on icon "button" at bounding box center [16, 19] width 14 height 14
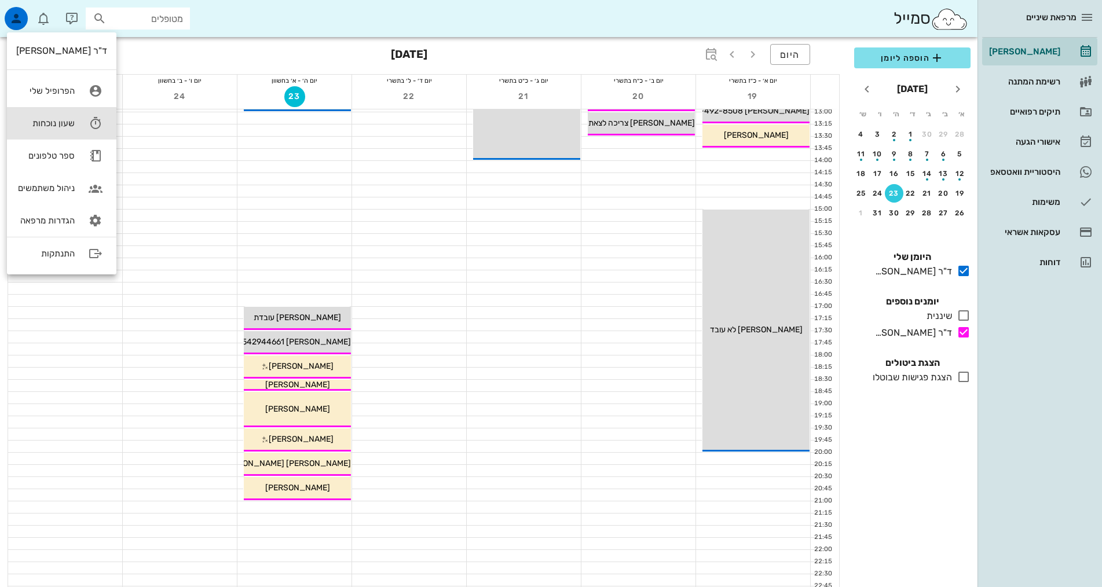
click at [80, 123] on link "שעון נוכחות" at bounding box center [61, 123] width 109 height 32
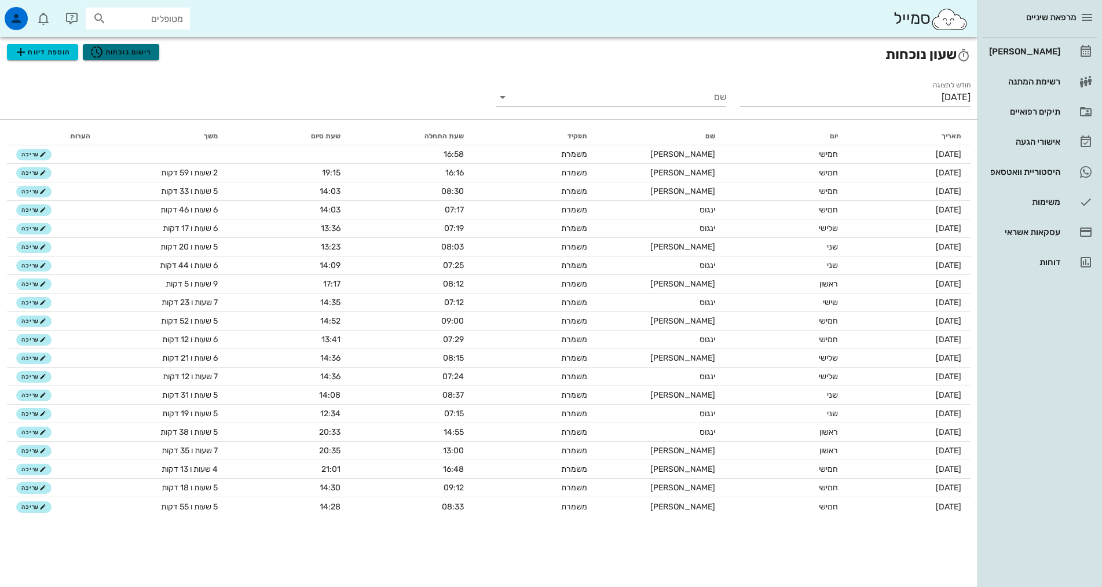
click at [118, 53] on span "רישום נוכחות" at bounding box center [121, 52] width 62 height 14
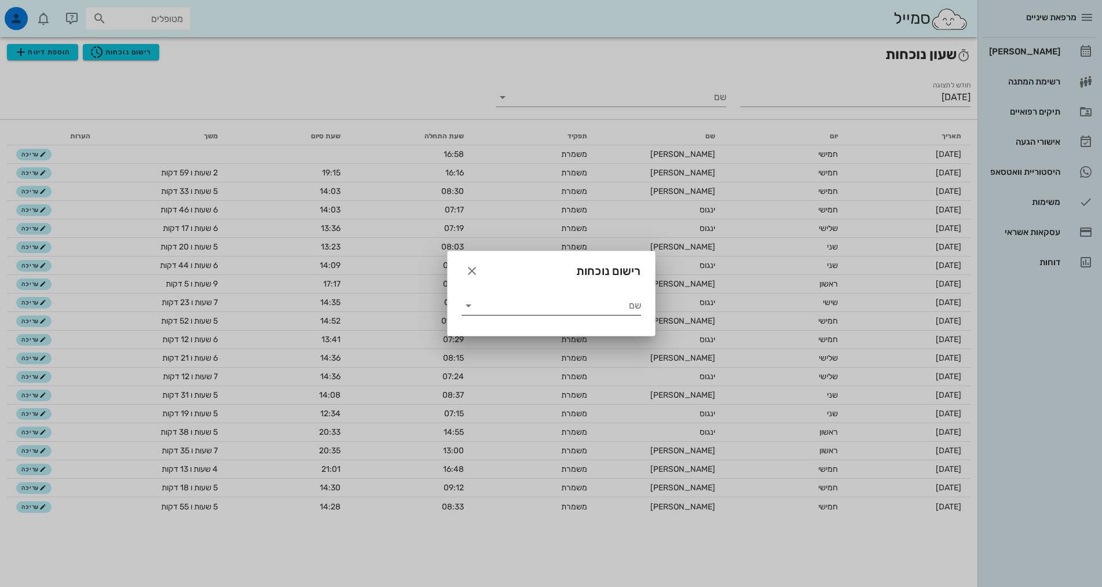
click at [504, 300] on input "שם" at bounding box center [559, 305] width 163 height 19
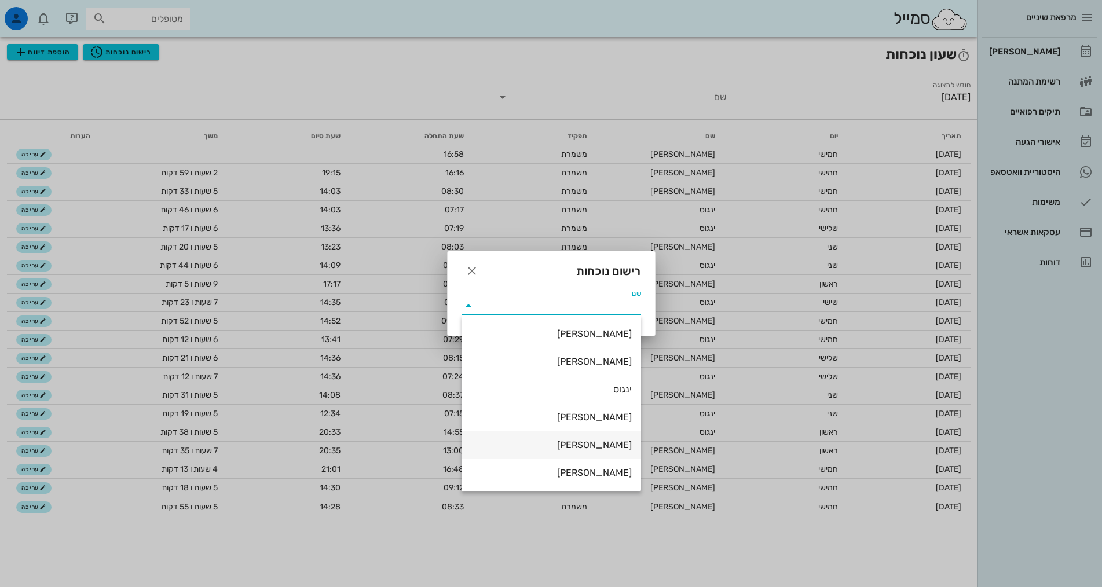
click at [611, 442] on div "[PERSON_NAME]" at bounding box center [551, 444] width 161 height 11
type input "[PERSON_NAME]"
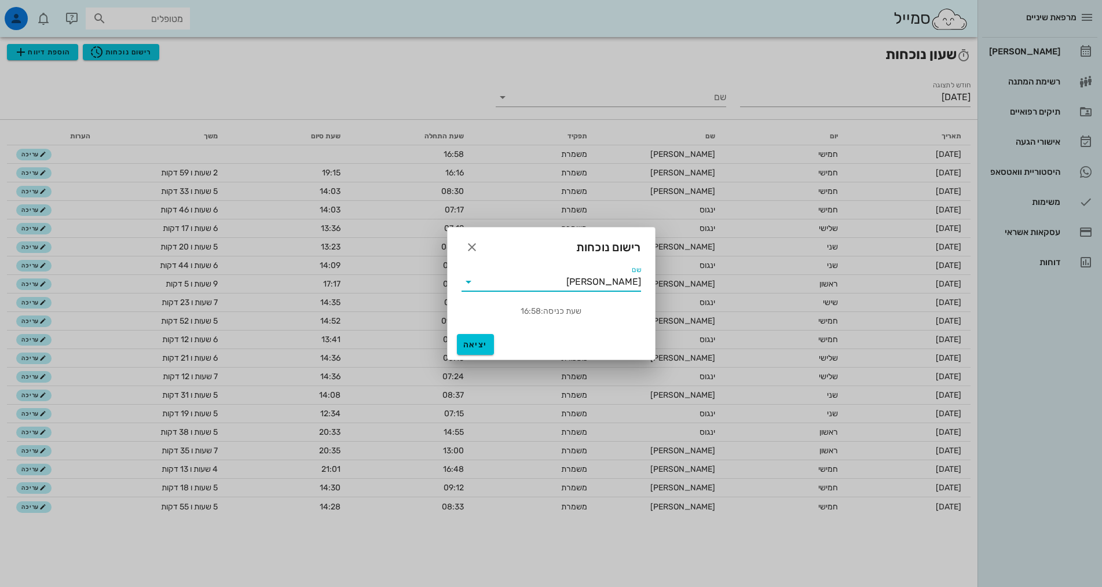
click at [542, 313] on div "שעת כניסה: 16:58" at bounding box center [550, 311] width 193 height 27
click at [485, 343] on span "יציאה" at bounding box center [475, 345] width 28 height 10
